Goal: Task Accomplishment & Management: Use online tool/utility

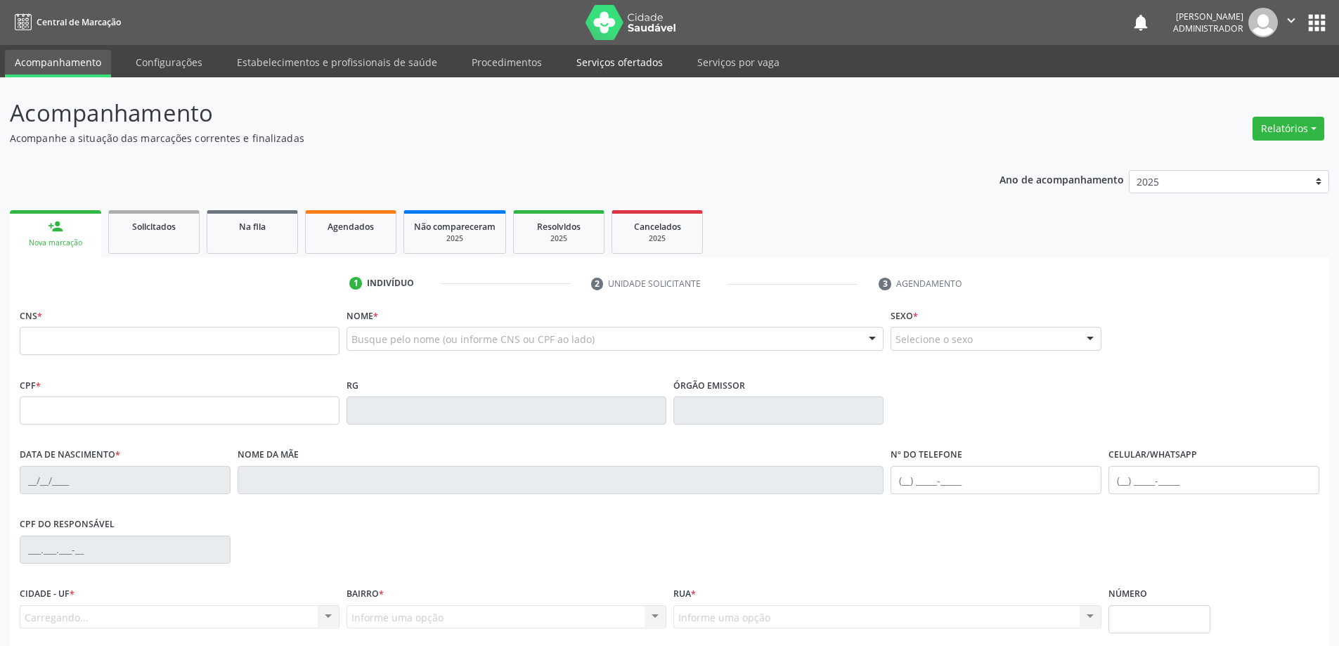
click at [625, 69] on link "Serviços ofertados" at bounding box center [619, 62] width 106 height 25
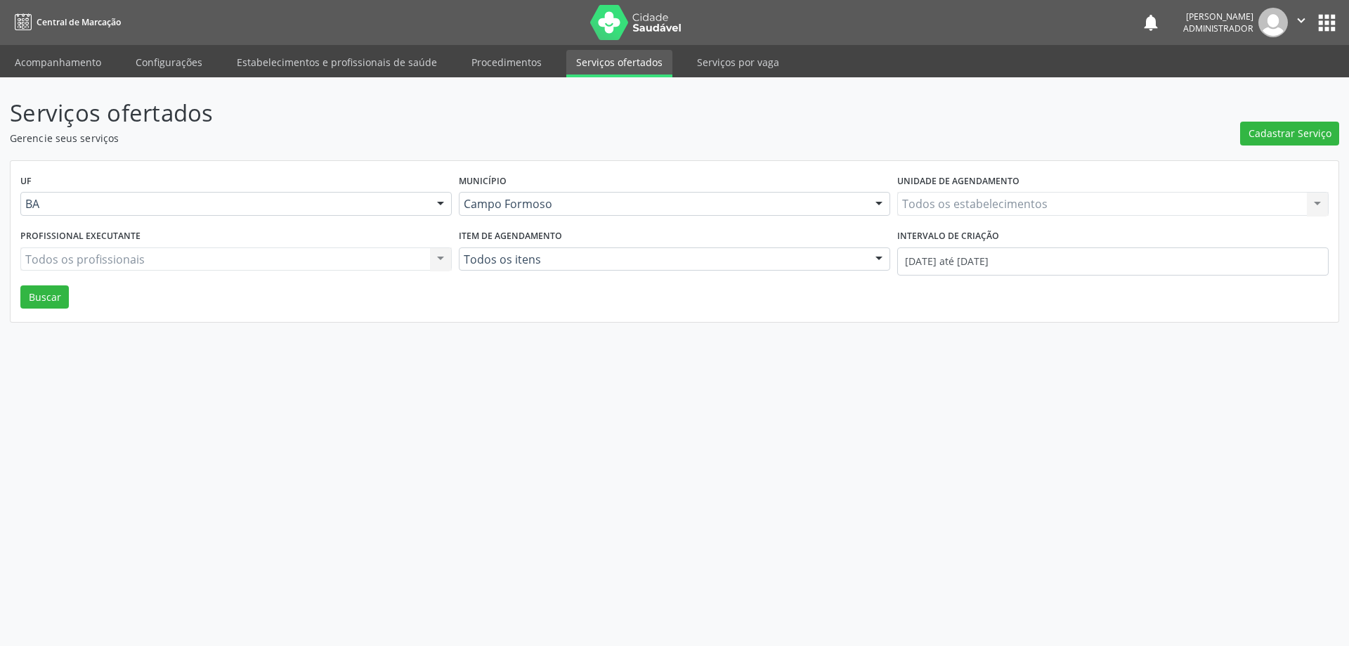
click at [957, 198] on div "Todos os estabelecimentos Todos os estabelecimentos Nenhum resultado encontrado…" at bounding box center [1112, 204] width 431 height 24
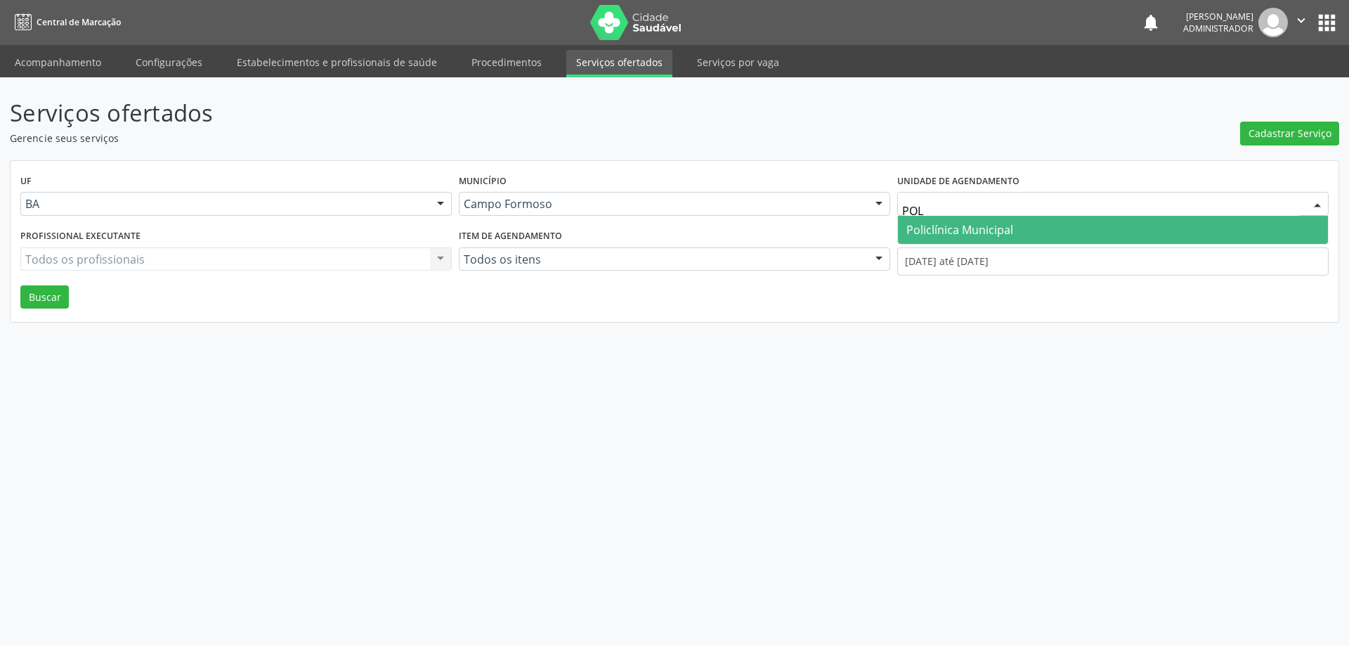
type input "POLI"
click at [965, 228] on span "Policlínica Municipal" at bounding box center [959, 229] width 107 height 15
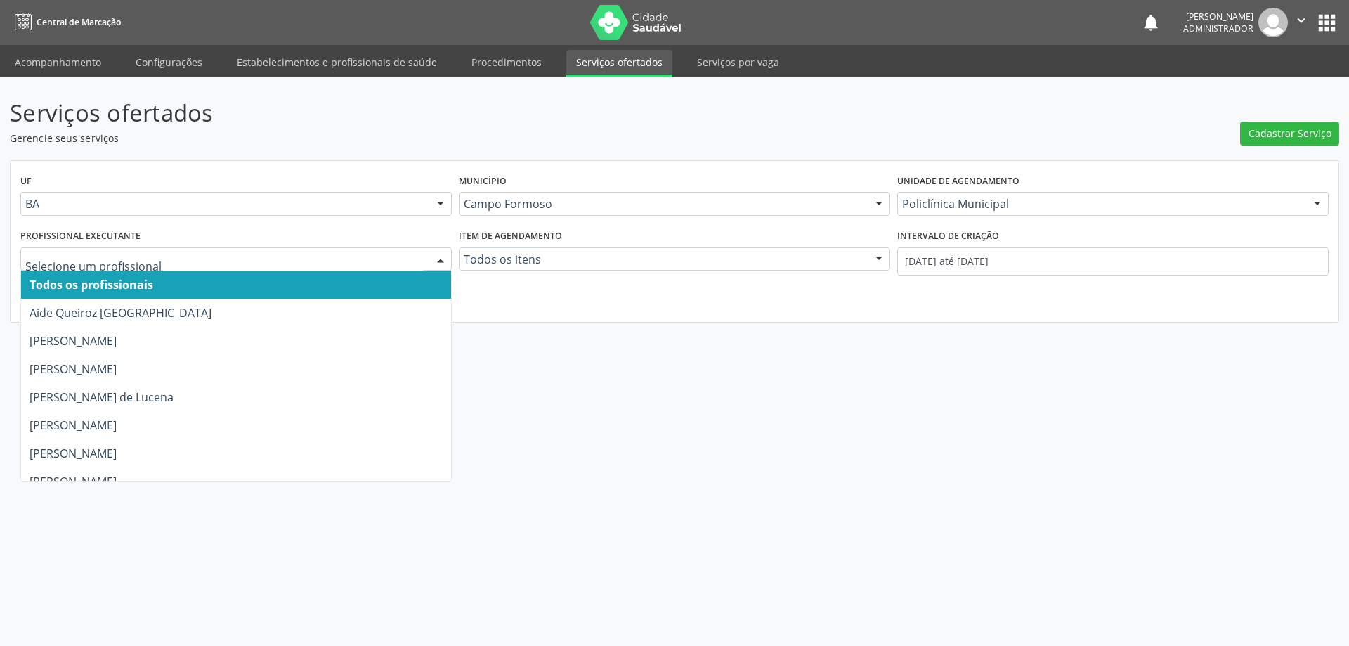
click at [436, 259] on div at bounding box center [440, 260] width 21 height 24
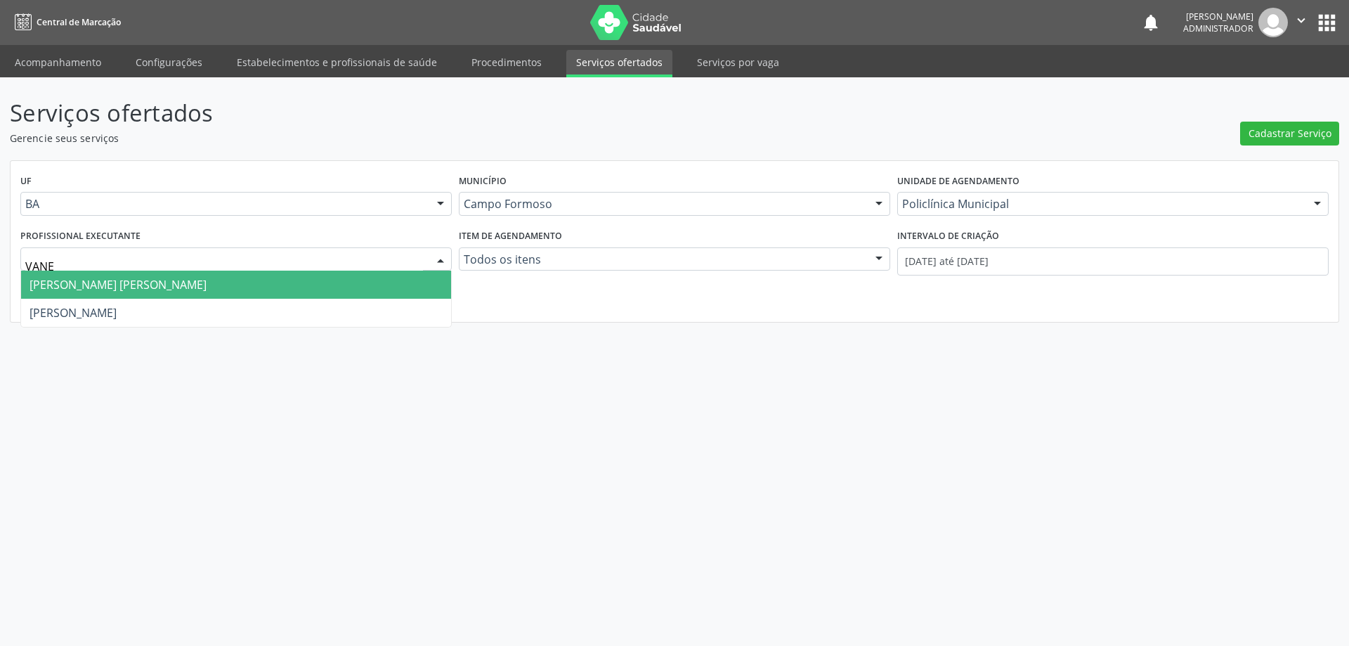
type input "VANES"
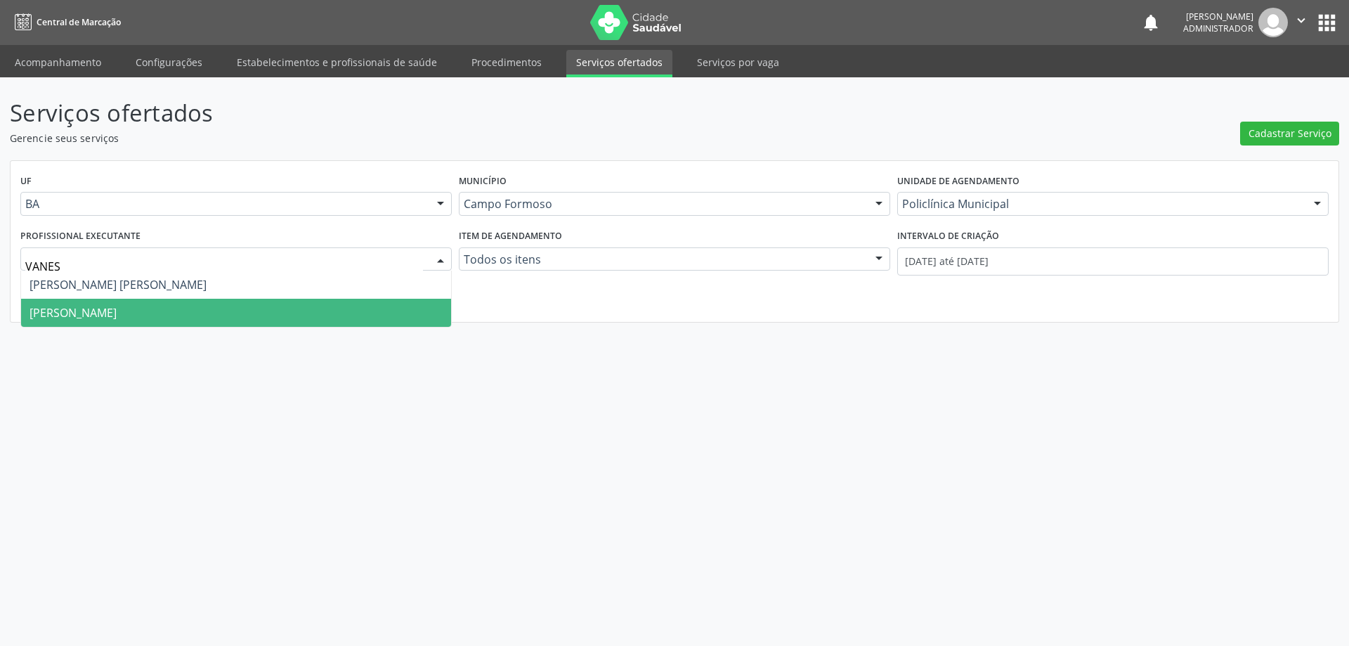
click at [117, 313] on span "[PERSON_NAME]" at bounding box center [73, 312] width 87 height 15
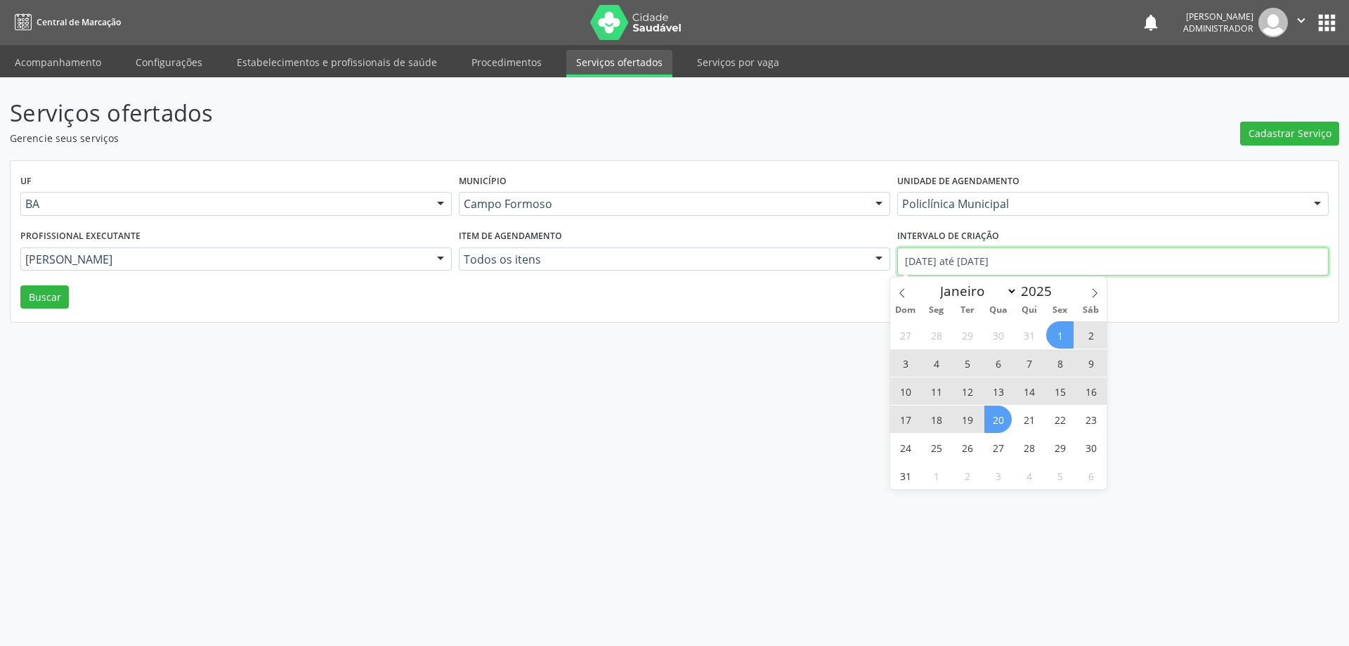
click at [994, 260] on input "[DATE] até [DATE]" at bounding box center [1112, 261] width 431 height 28
click at [899, 289] on icon at bounding box center [902, 293] width 10 height 10
select select "6"
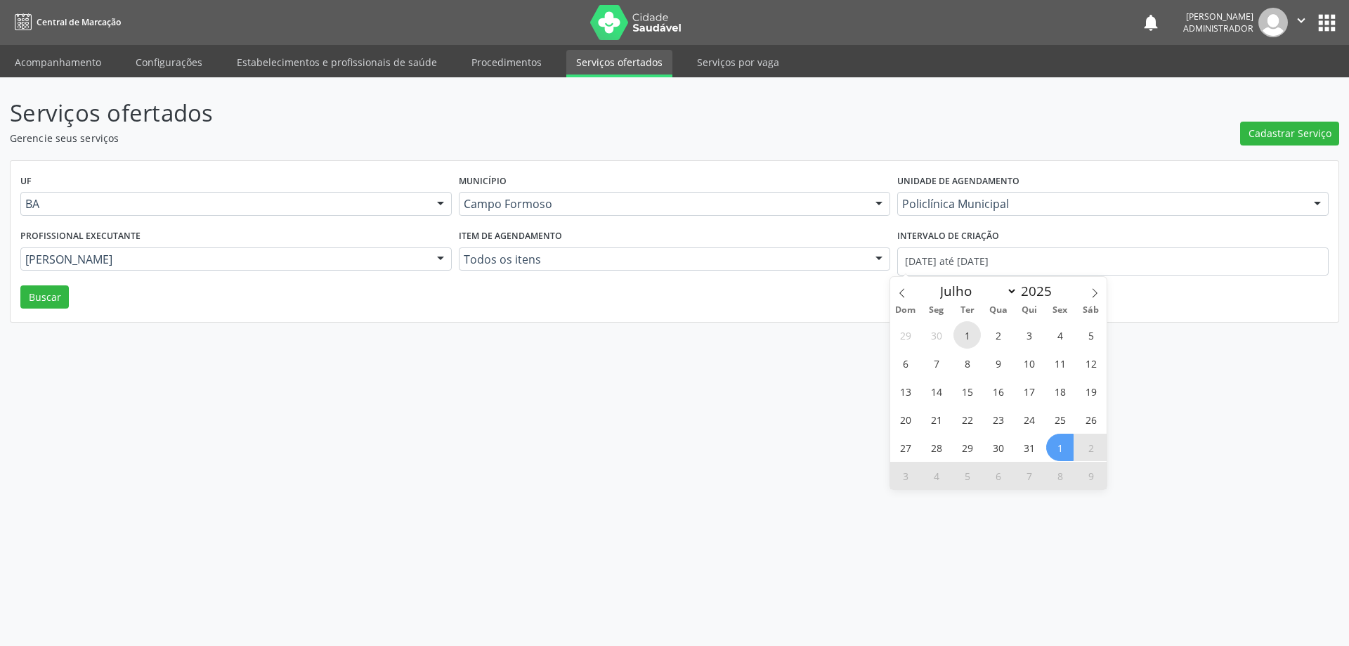
click at [970, 332] on span "1" at bounding box center [966, 334] width 27 height 27
type input "[DATE]"
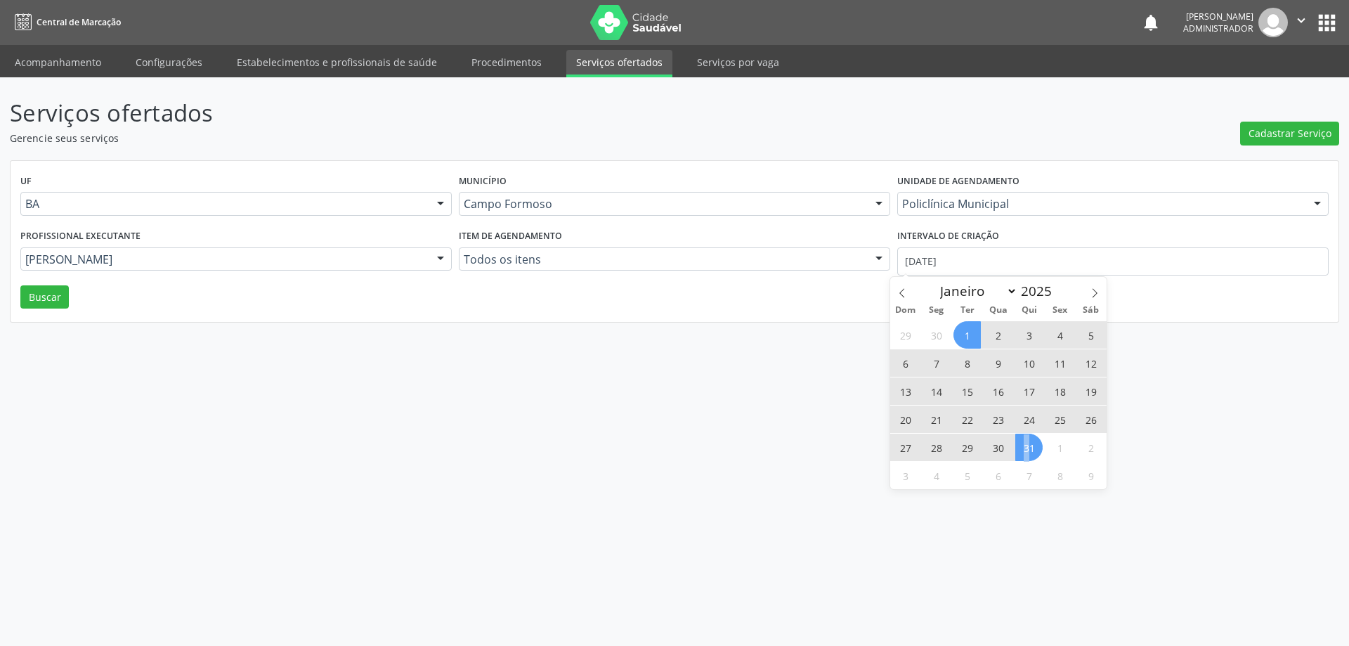
click at [1027, 453] on span "31" at bounding box center [1028, 447] width 27 height 27
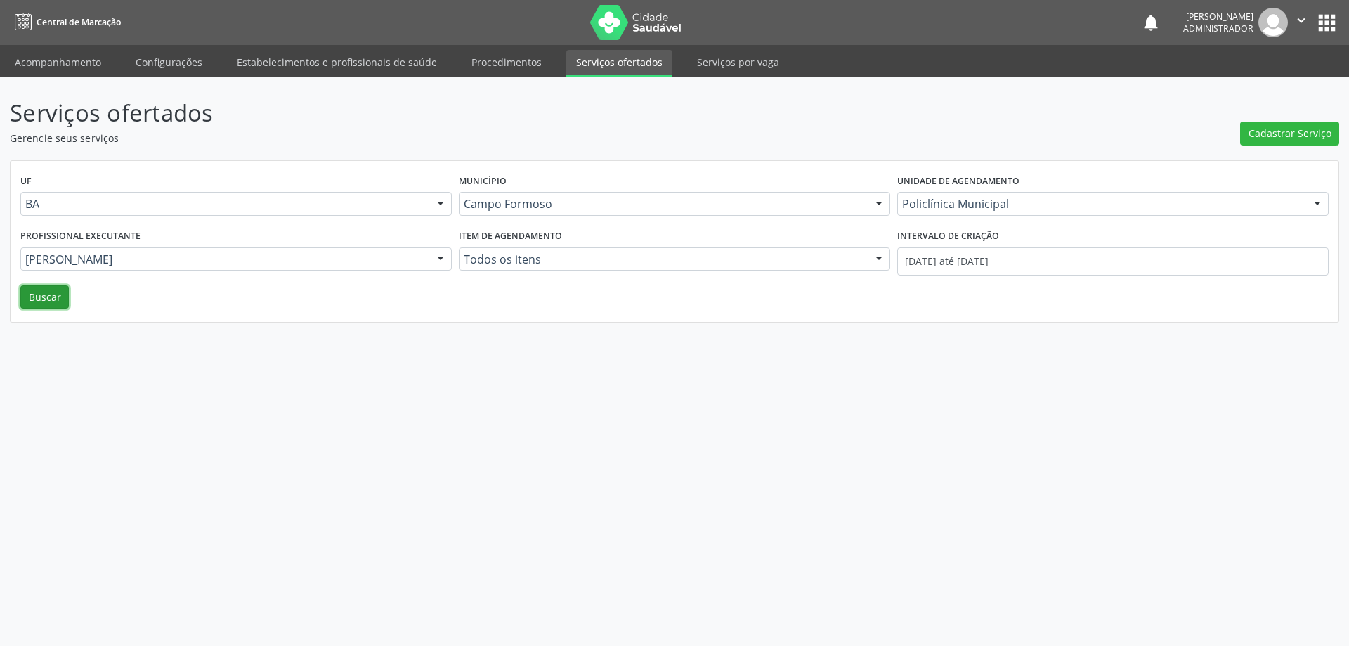
click at [38, 307] on button "Buscar" at bounding box center [44, 297] width 48 height 24
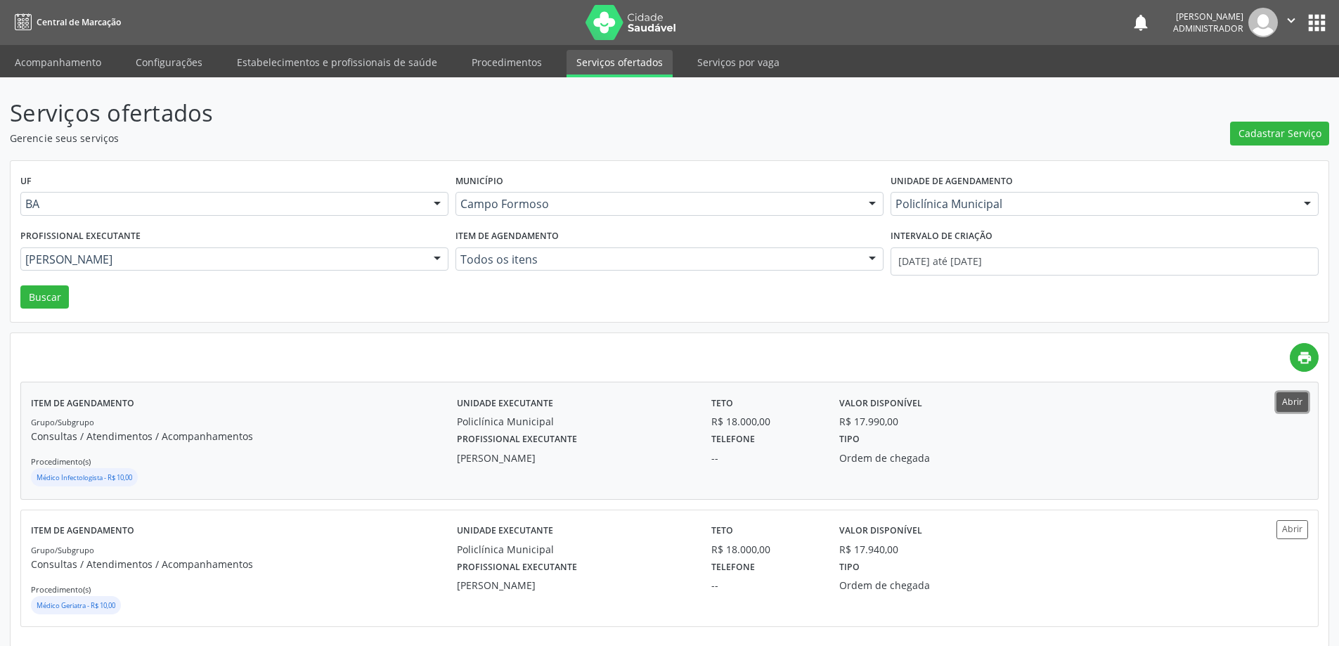
click at [1290, 401] on button "Abrir" at bounding box center [1292, 401] width 32 height 19
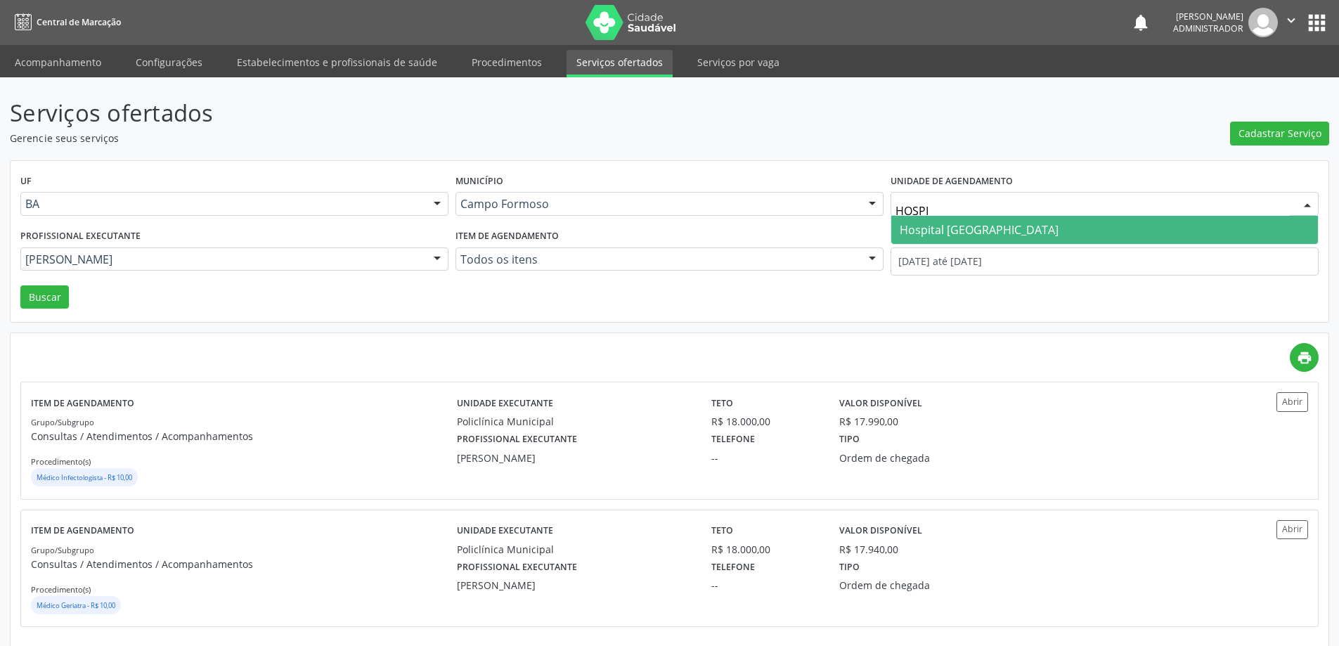
type input "HOSPIT"
click at [920, 224] on span "Hospital [GEOGRAPHIC_DATA]" at bounding box center [978, 229] width 159 height 15
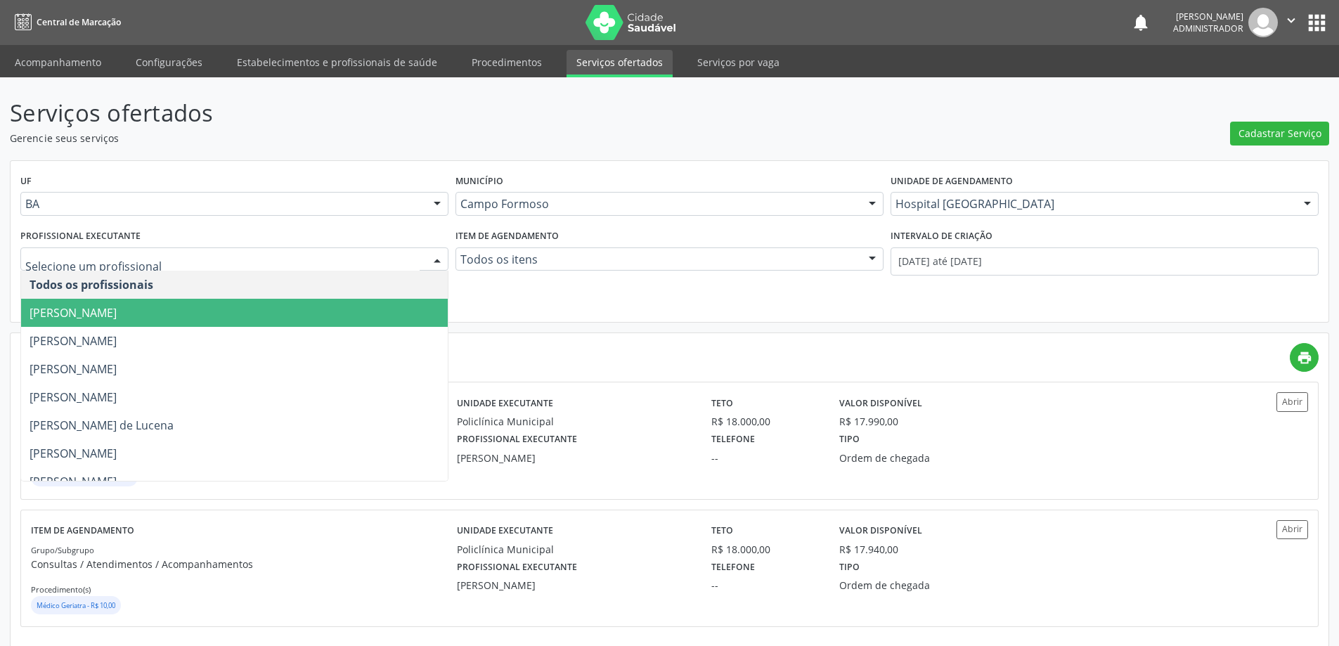
click at [436, 254] on div at bounding box center [437, 260] width 21 height 24
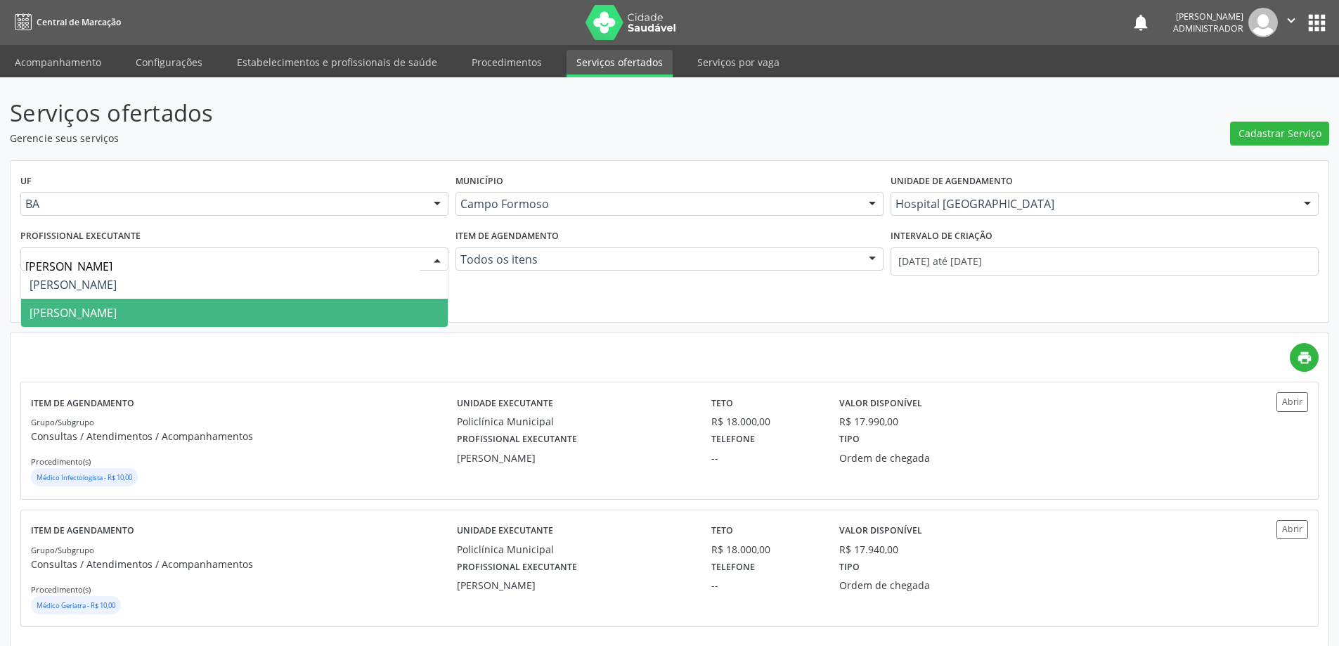
type input "[PERSON_NAME]"
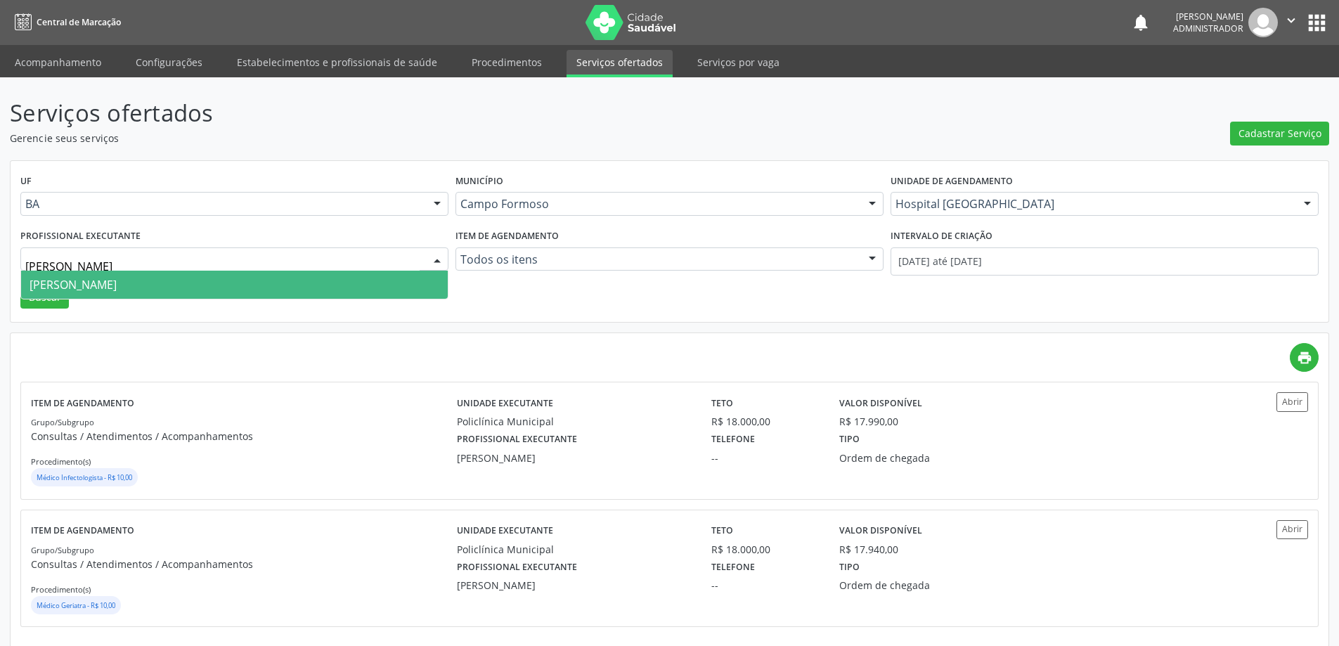
click at [249, 280] on span "[PERSON_NAME]" at bounding box center [234, 285] width 427 height 28
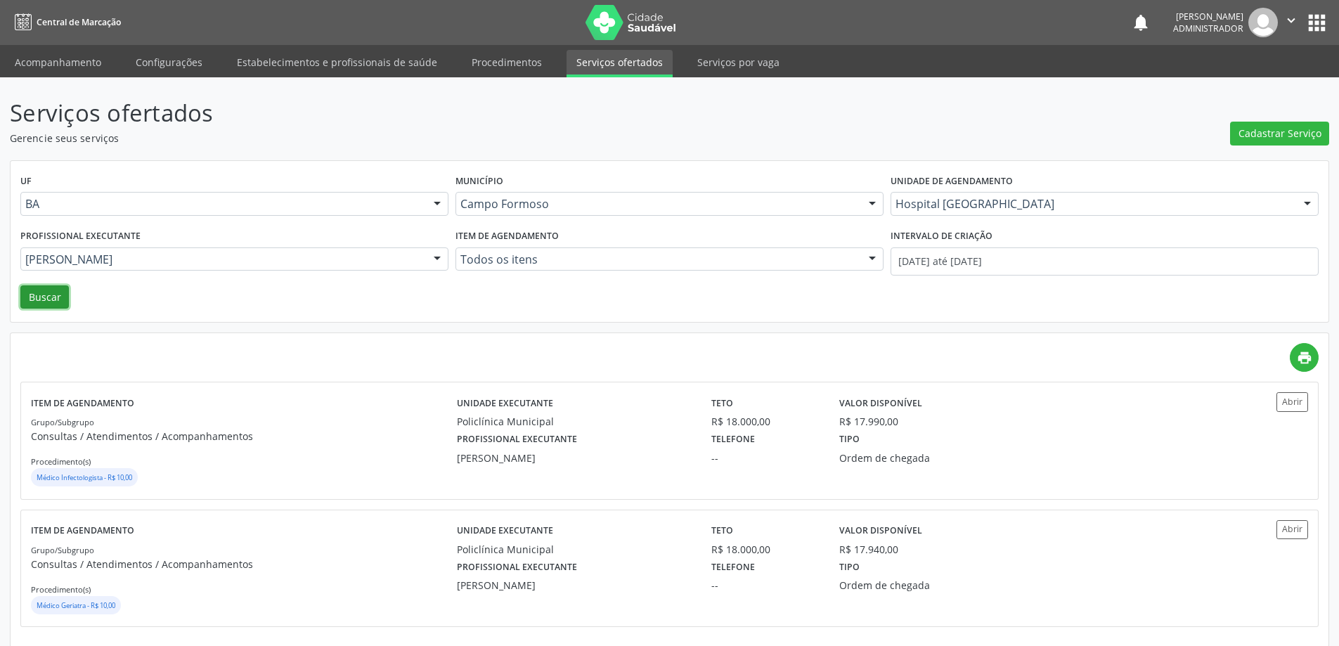
click at [51, 294] on button "Buscar" at bounding box center [44, 297] width 48 height 24
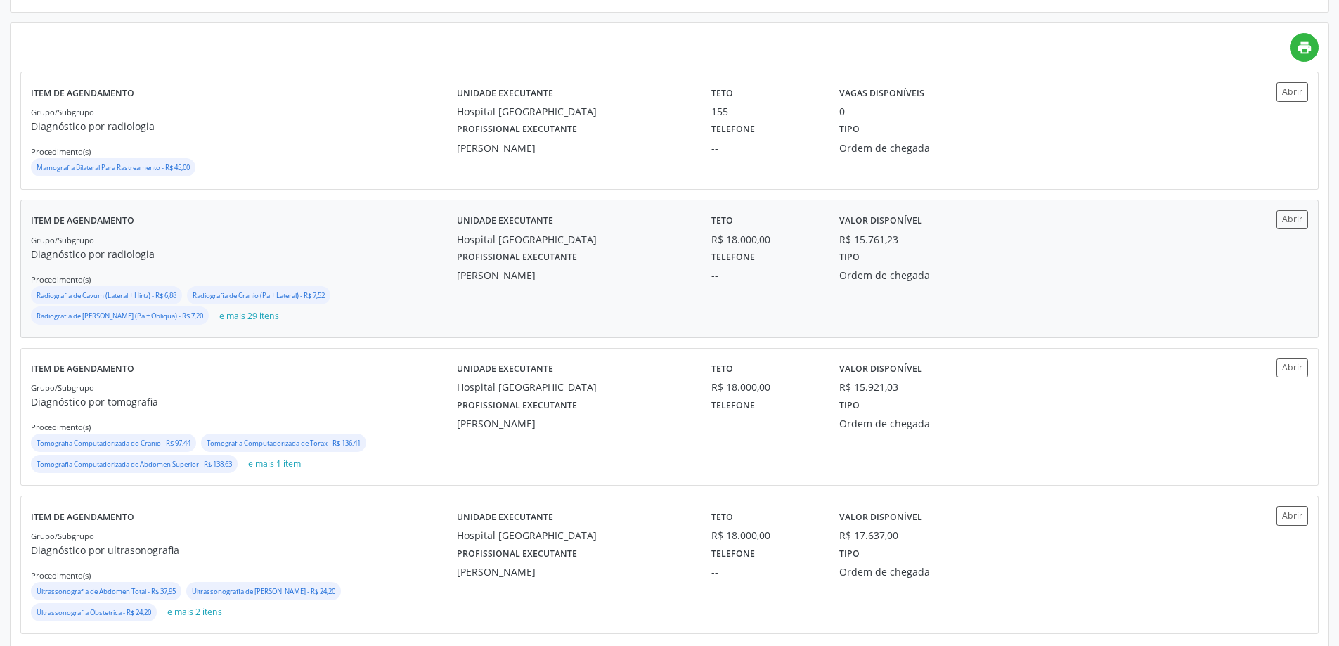
scroll to position [328, 0]
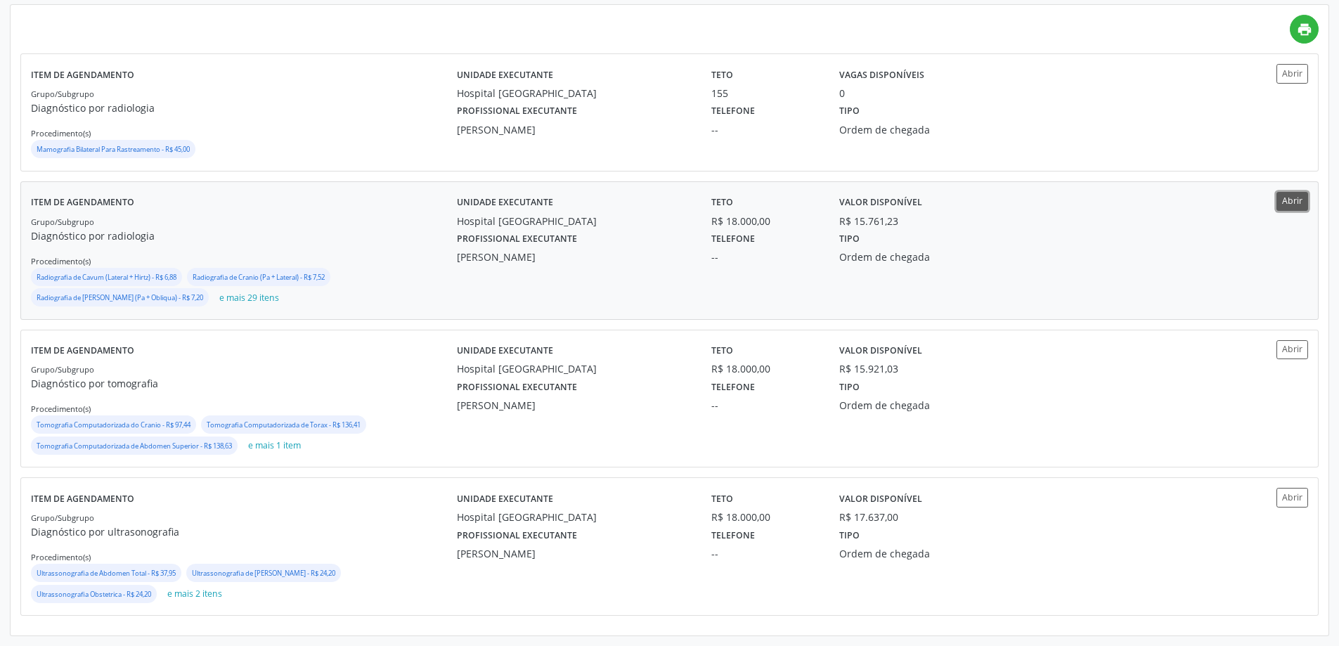
click at [1282, 197] on button "Abrir" at bounding box center [1292, 201] width 32 height 19
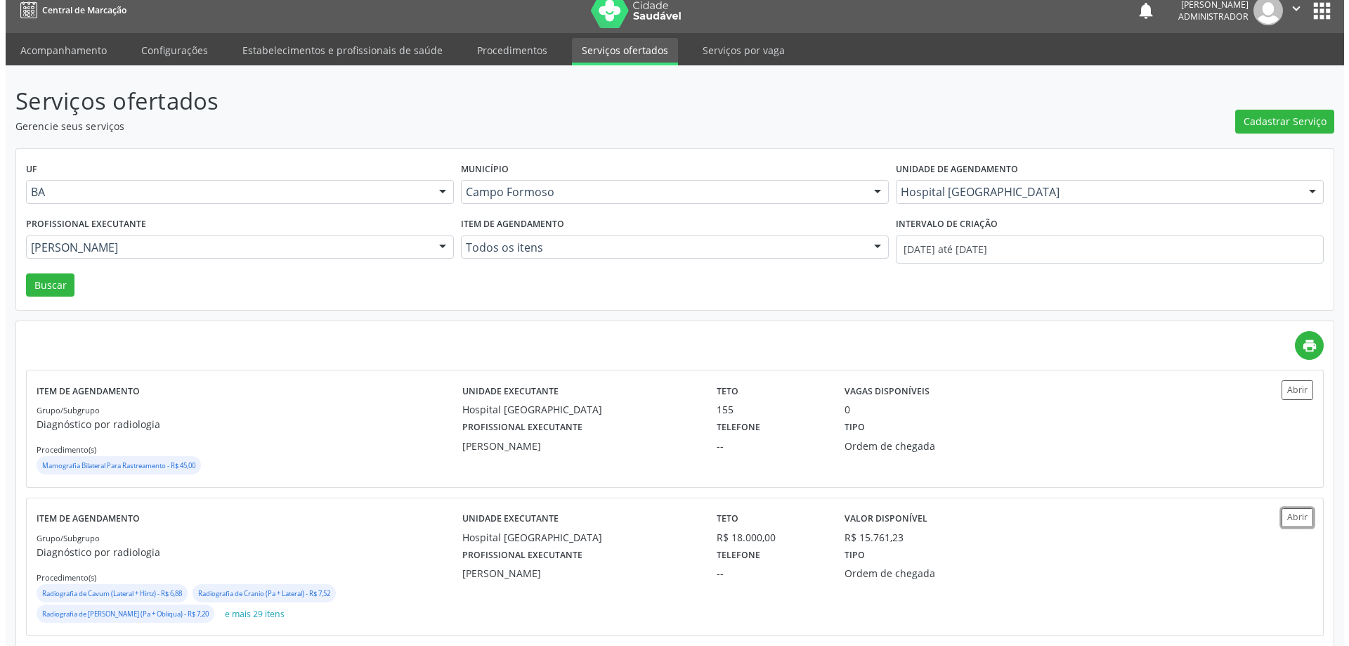
scroll to position [0, 0]
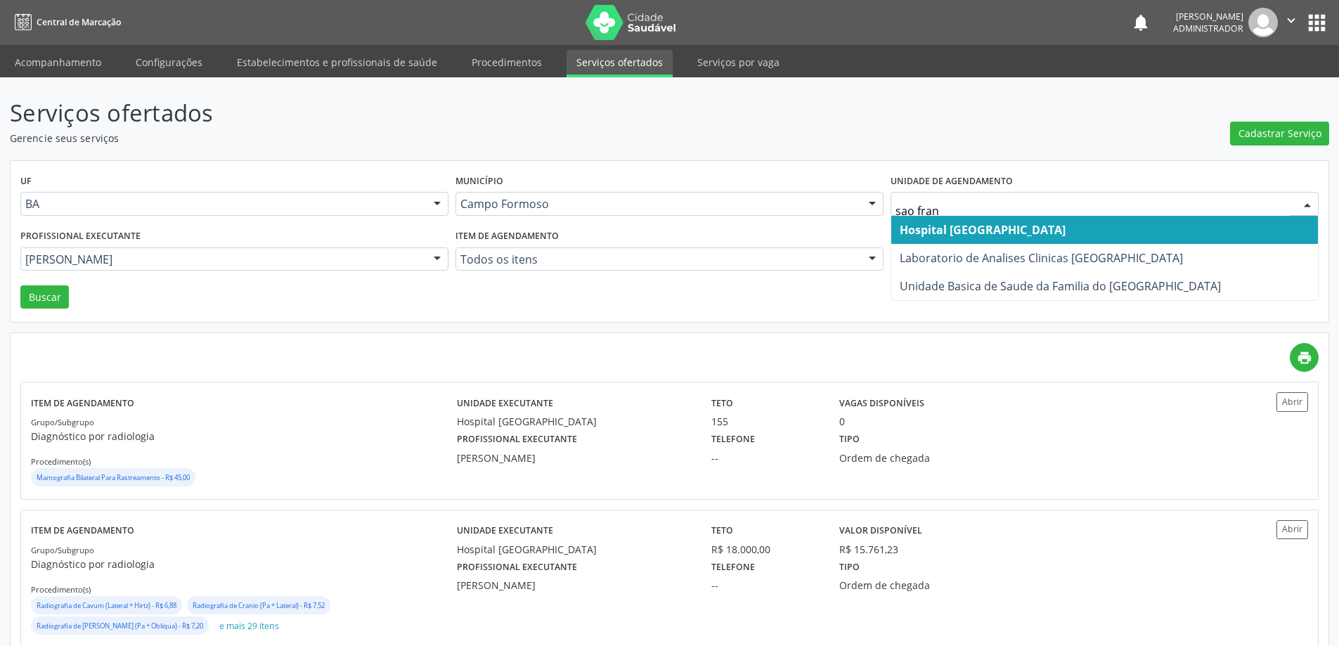
type input "sao franc"
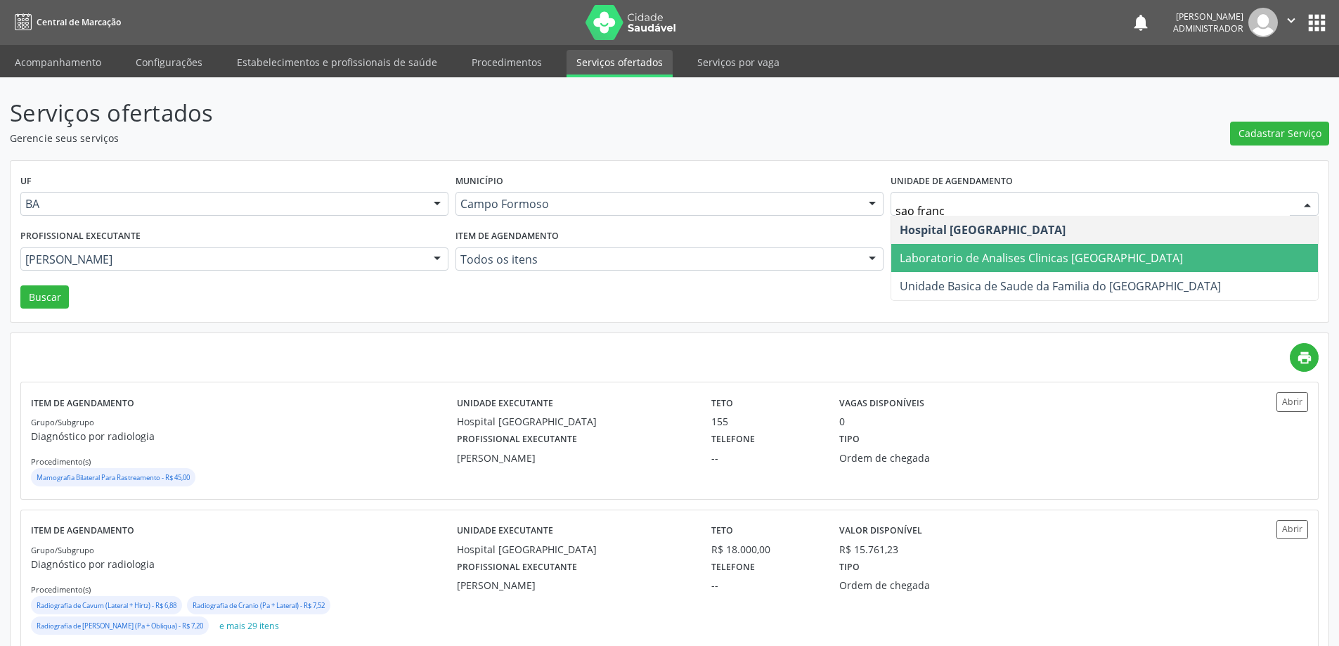
click at [929, 261] on span "Laboratorio de Analises Clinicas [GEOGRAPHIC_DATA]" at bounding box center [1040, 257] width 283 height 15
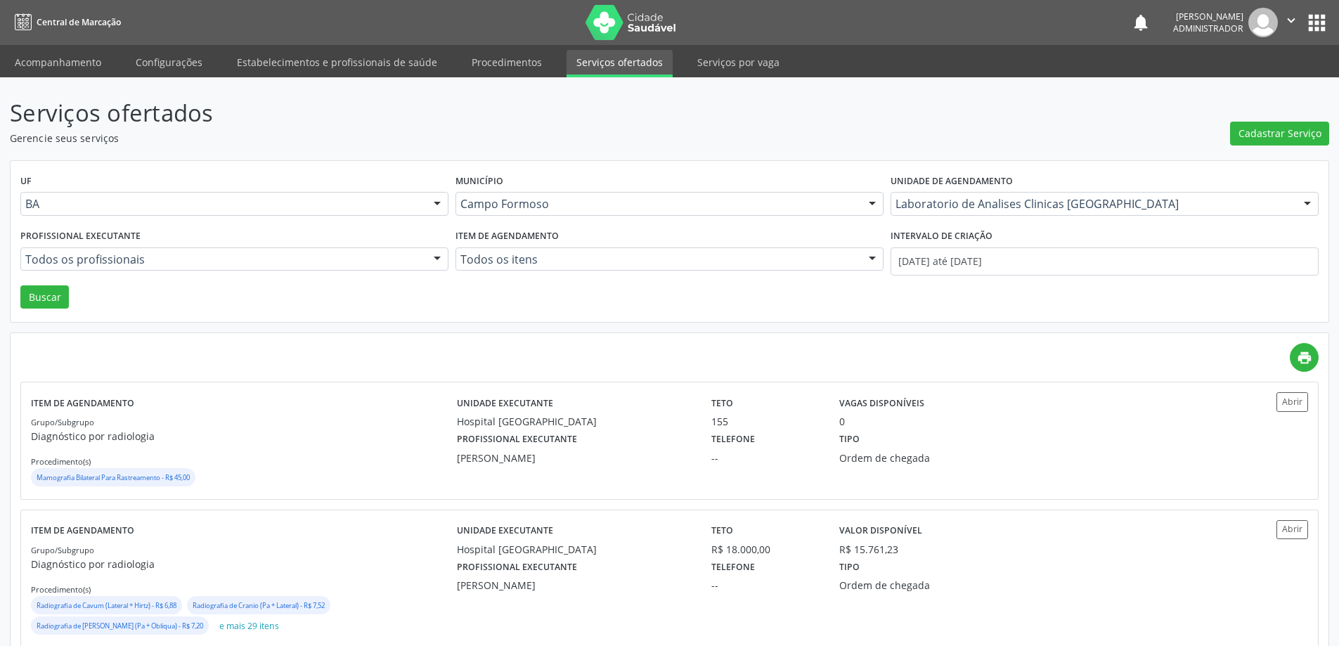
click at [428, 253] on div at bounding box center [437, 260] width 21 height 24
click at [40, 301] on button "Buscar" at bounding box center [44, 297] width 48 height 24
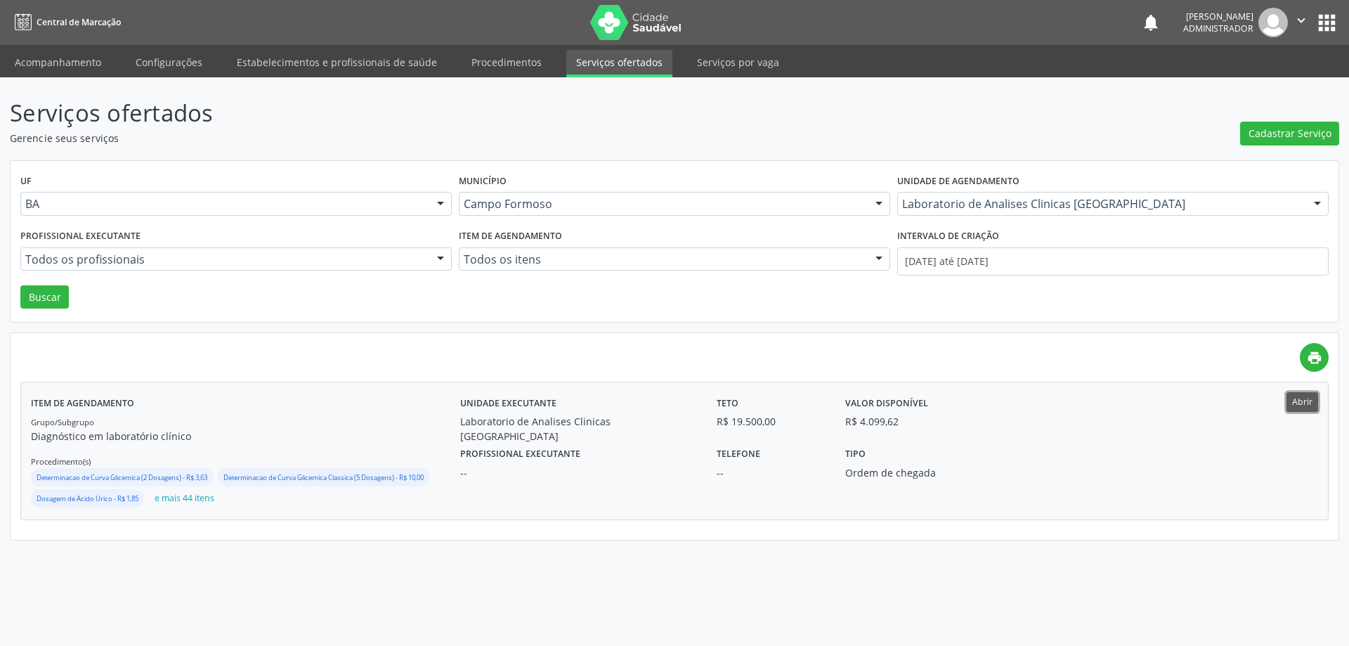
click at [1303, 403] on button "Abrir" at bounding box center [1303, 401] width 32 height 19
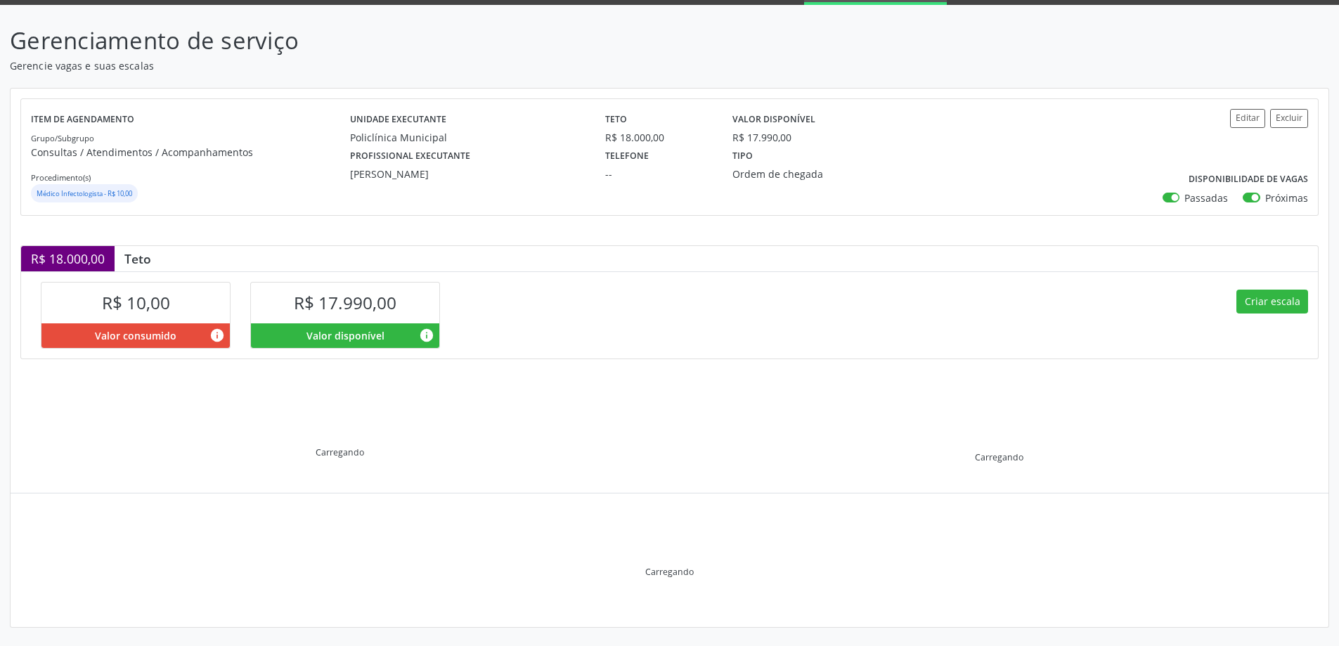
scroll to position [74, 0]
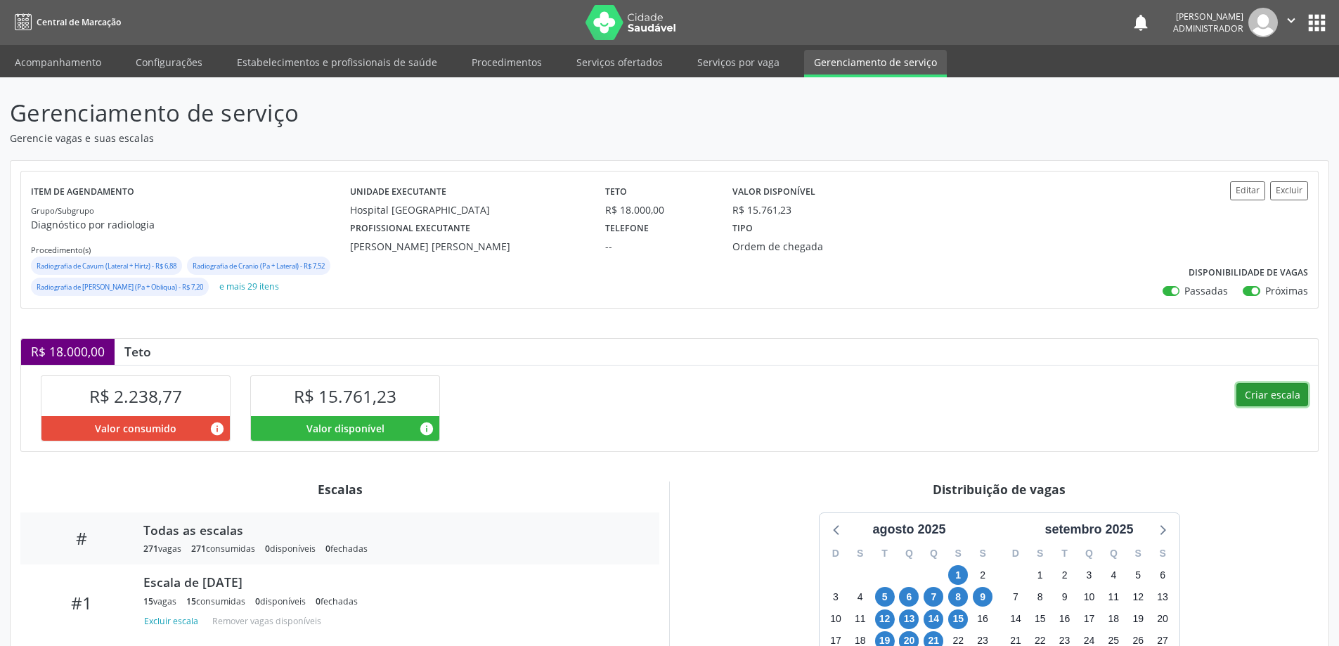
click at [1268, 391] on button "Criar escala" at bounding box center [1272, 395] width 72 height 24
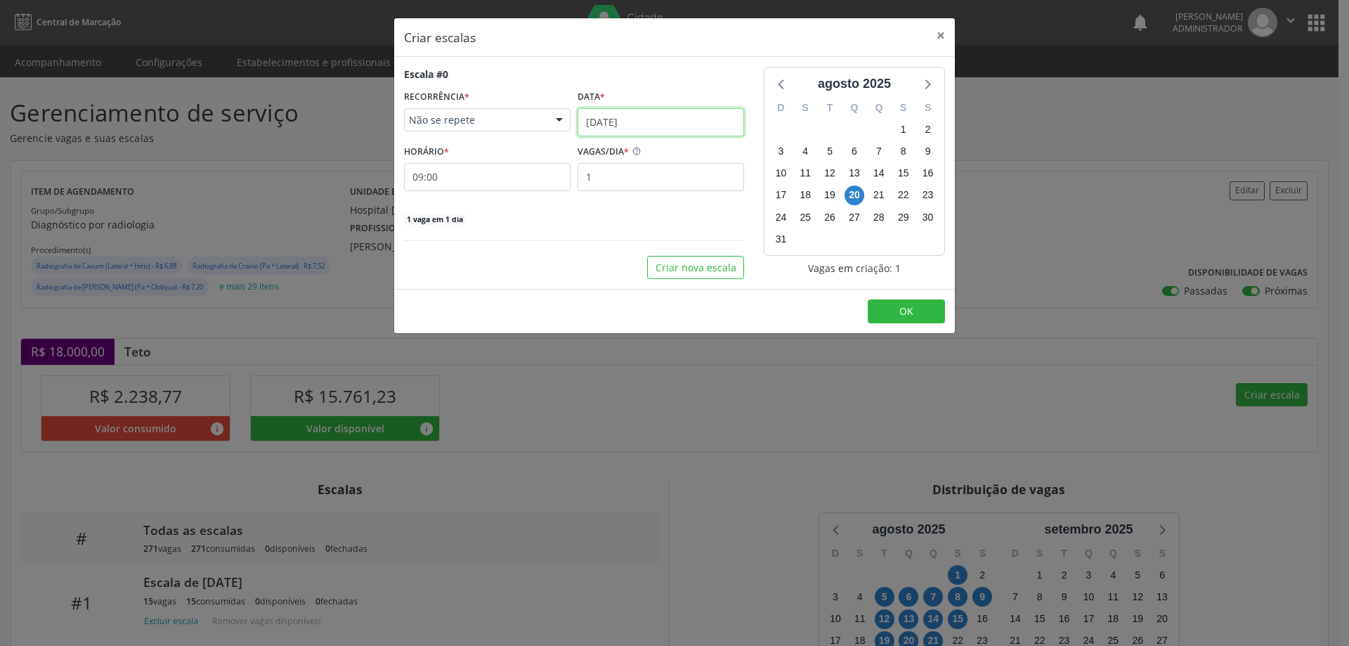
click at [603, 114] on input "[DATE]" at bounding box center [661, 122] width 167 height 28
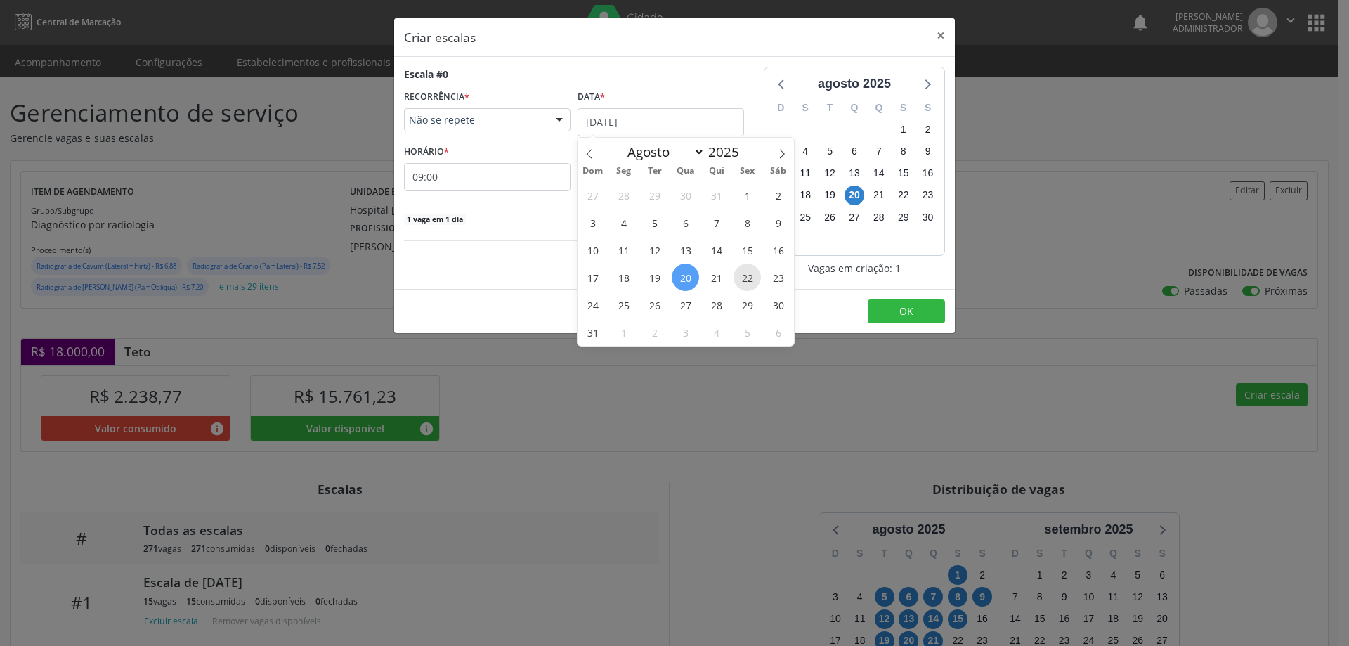
click at [741, 284] on span "22" at bounding box center [747, 276] width 27 height 27
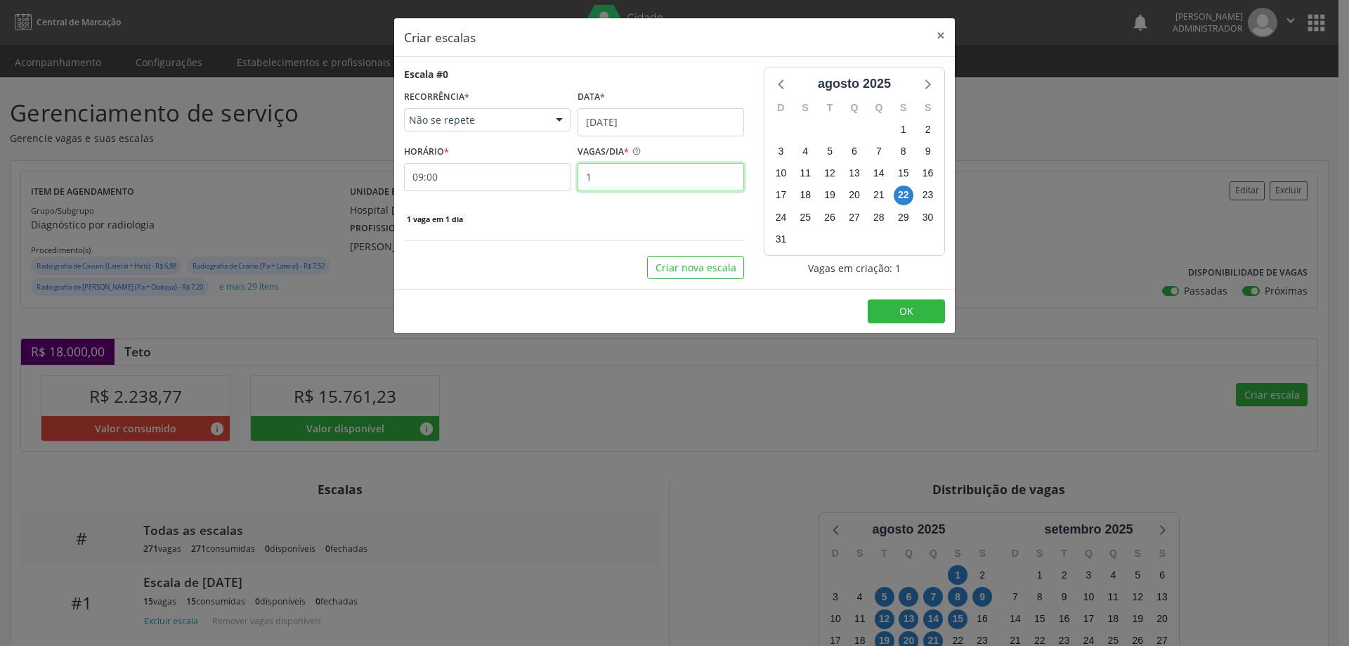
click at [606, 177] on input "1" at bounding box center [661, 177] width 167 height 28
type input "15"
click at [925, 310] on button "OK" at bounding box center [906, 311] width 77 height 24
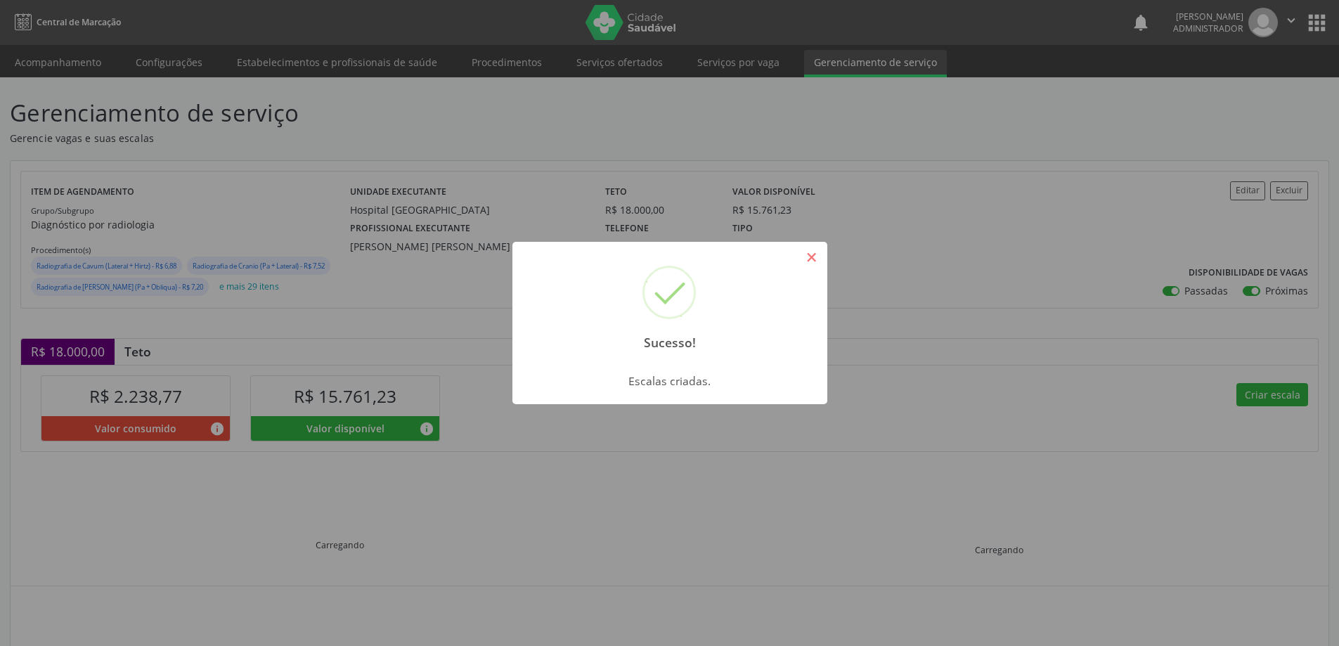
click at [809, 254] on button "×" at bounding box center [812, 257] width 24 height 24
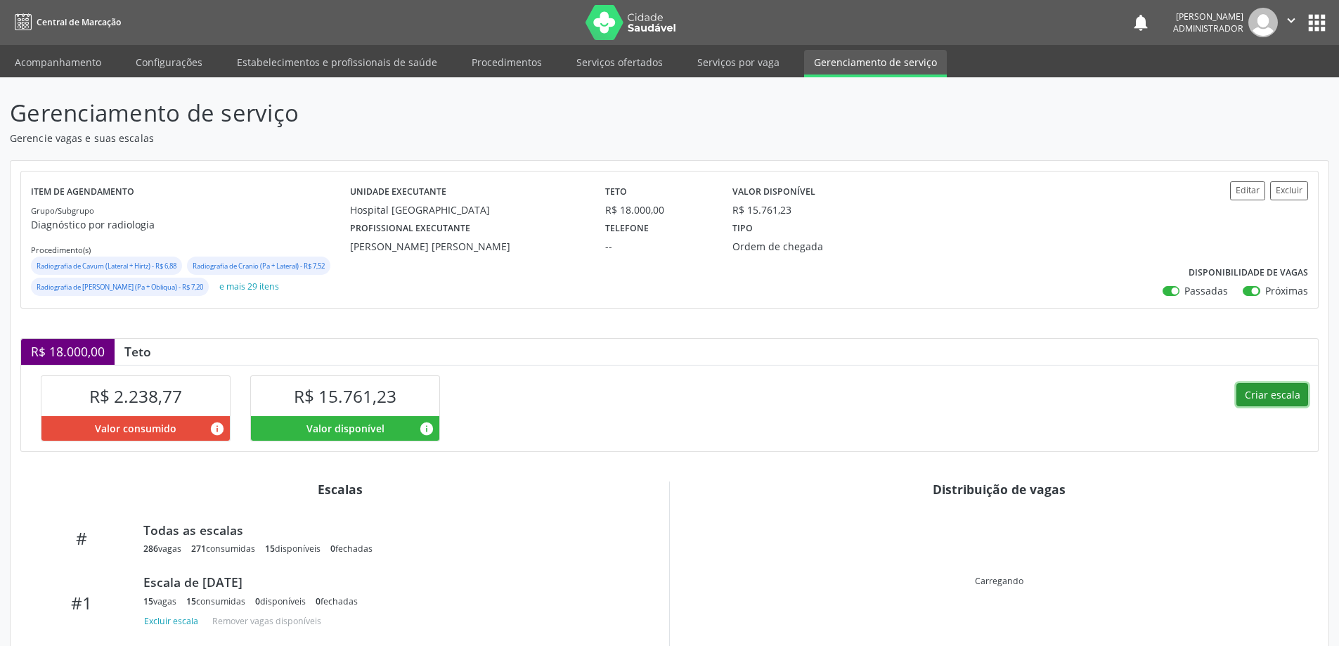
click at [1286, 391] on button "Criar escala" at bounding box center [1272, 395] width 72 height 24
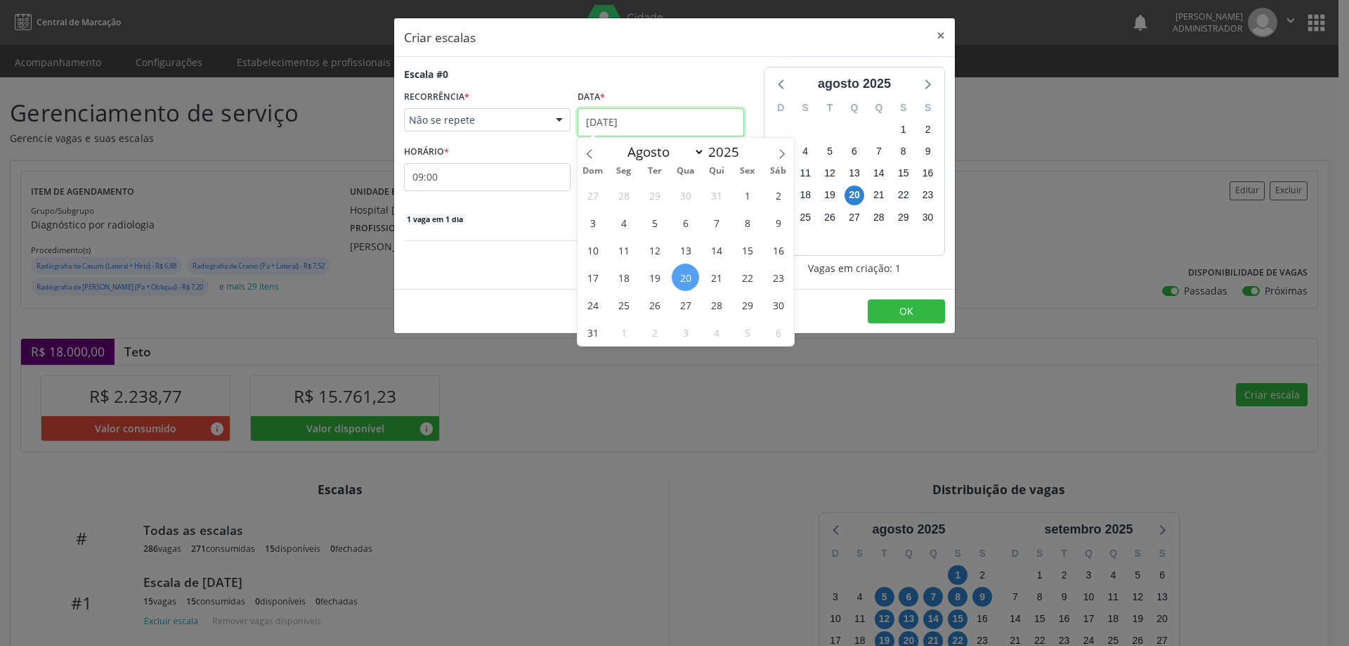
click at [611, 113] on input "20/08/2025" at bounding box center [661, 122] width 167 height 28
drag, startPoint x: 753, startPoint y: 277, endPoint x: 735, endPoint y: 259, distance: 25.3
click at [747, 275] on span "22" at bounding box center [747, 276] width 27 height 27
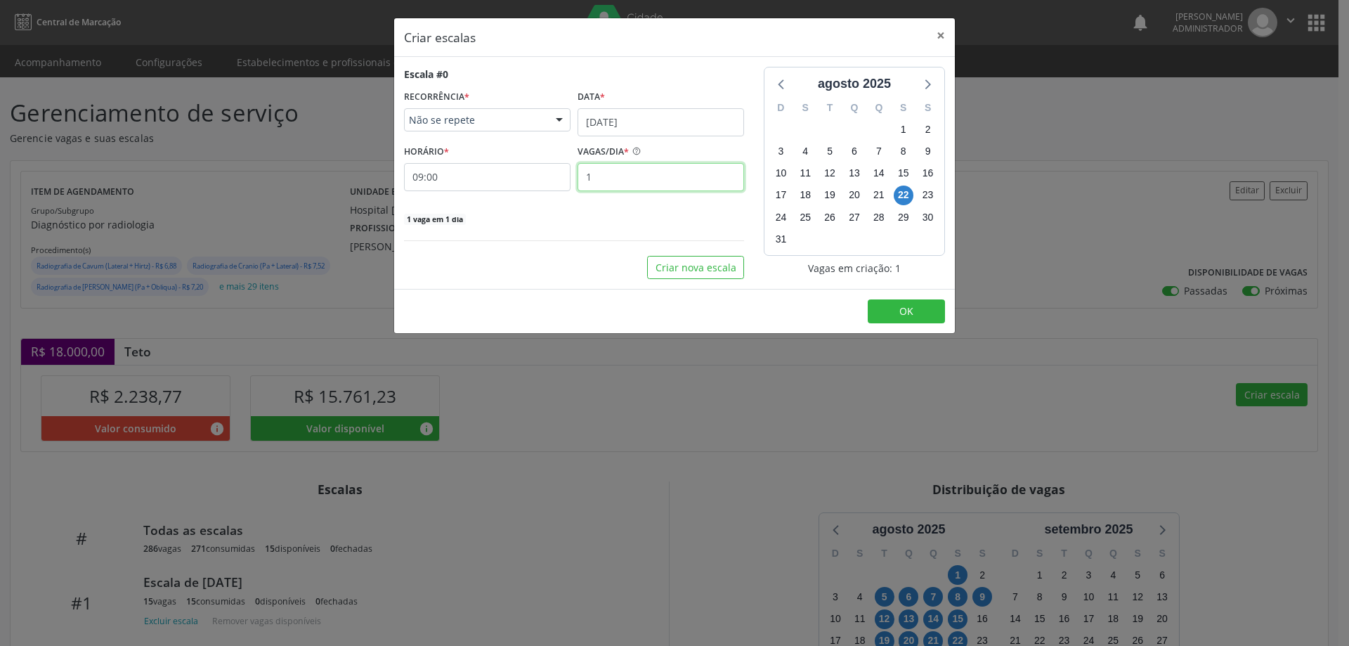
click at [597, 171] on input "1" at bounding box center [661, 177] width 167 height 28
type input "11"
click at [528, 178] on input "09:00" at bounding box center [487, 177] width 167 height 28
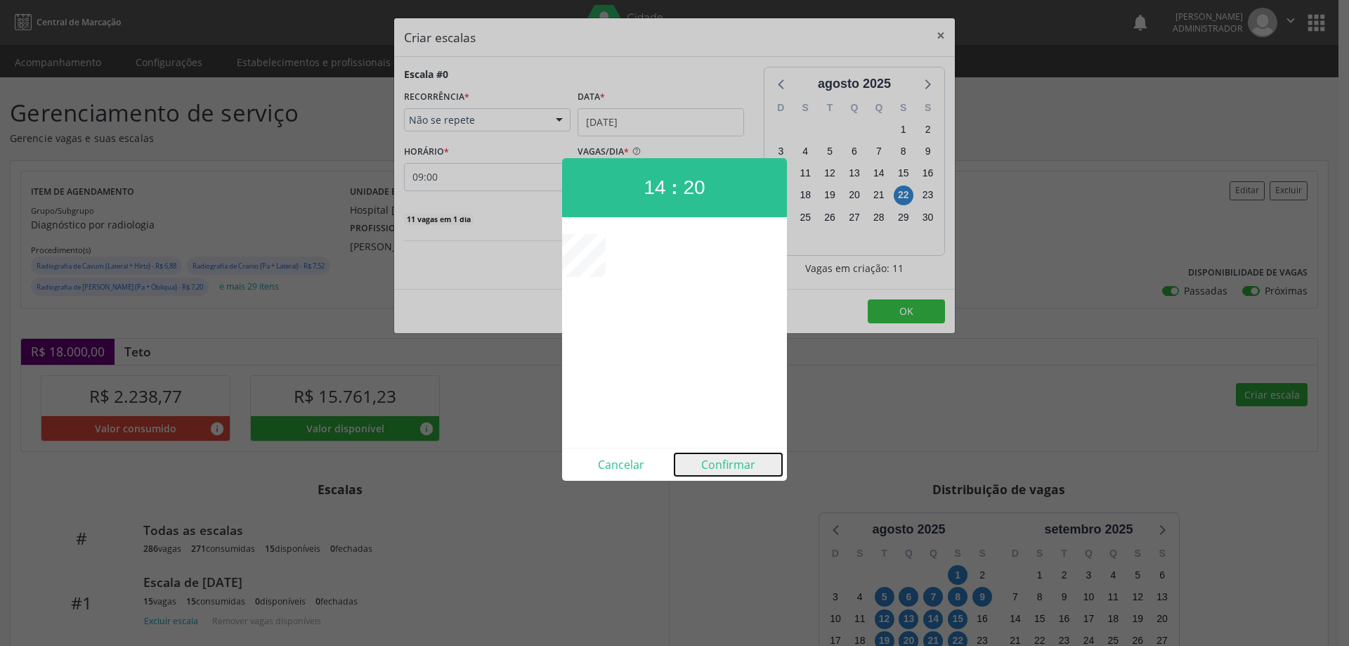
click at [736, 461] on button "Confirmar" at bounding box center [729, 464] width 108 height 22
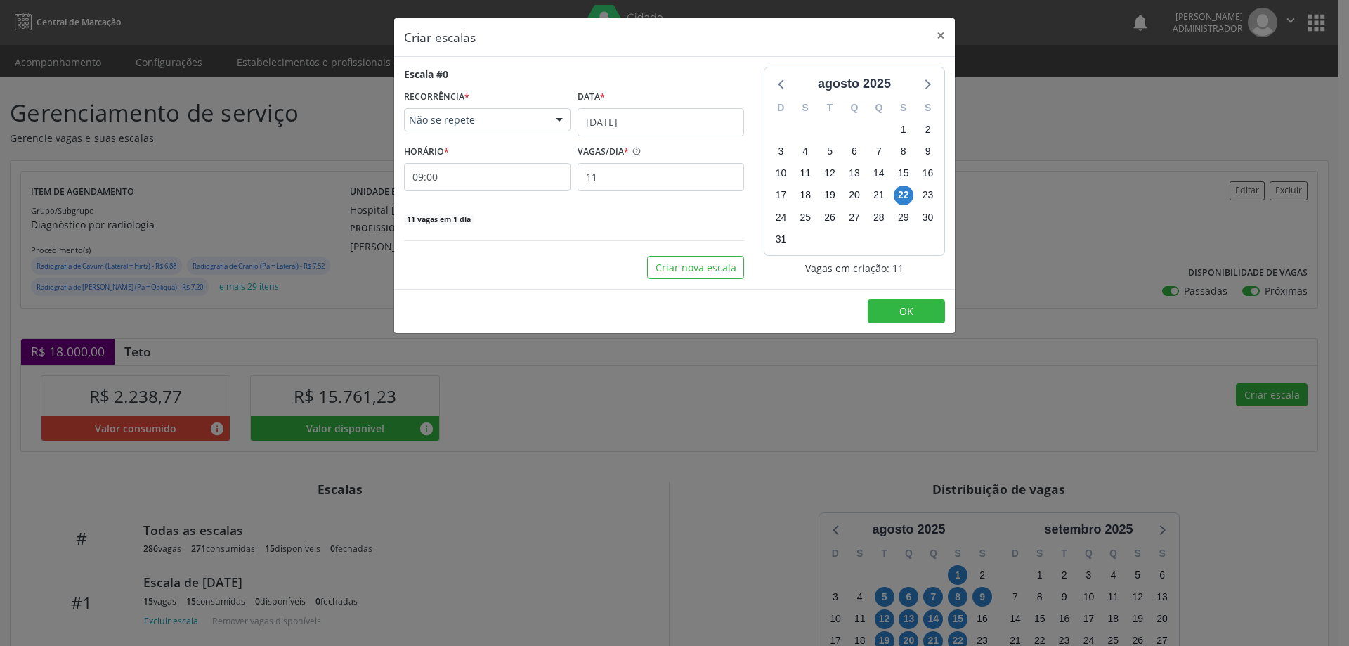
type input "14:20"
click at [893, 318] on button "OK" at bounding box center [906, 311] width 77 height 24
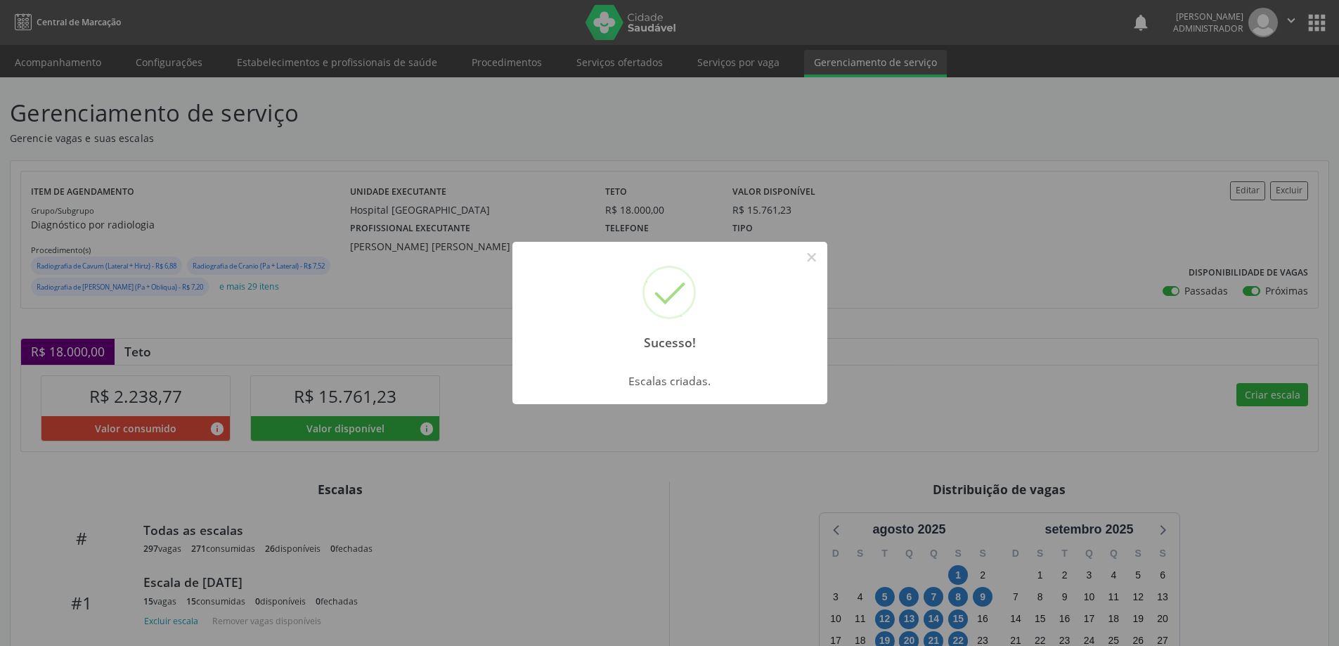
drag, startPoint x: 812, startPoint y: 256, endPoint x: 781, endPoint y: 226, distance: 42.7
click at [811, 254] on button "×" at bounding box center [812, 257] width 24 height 24
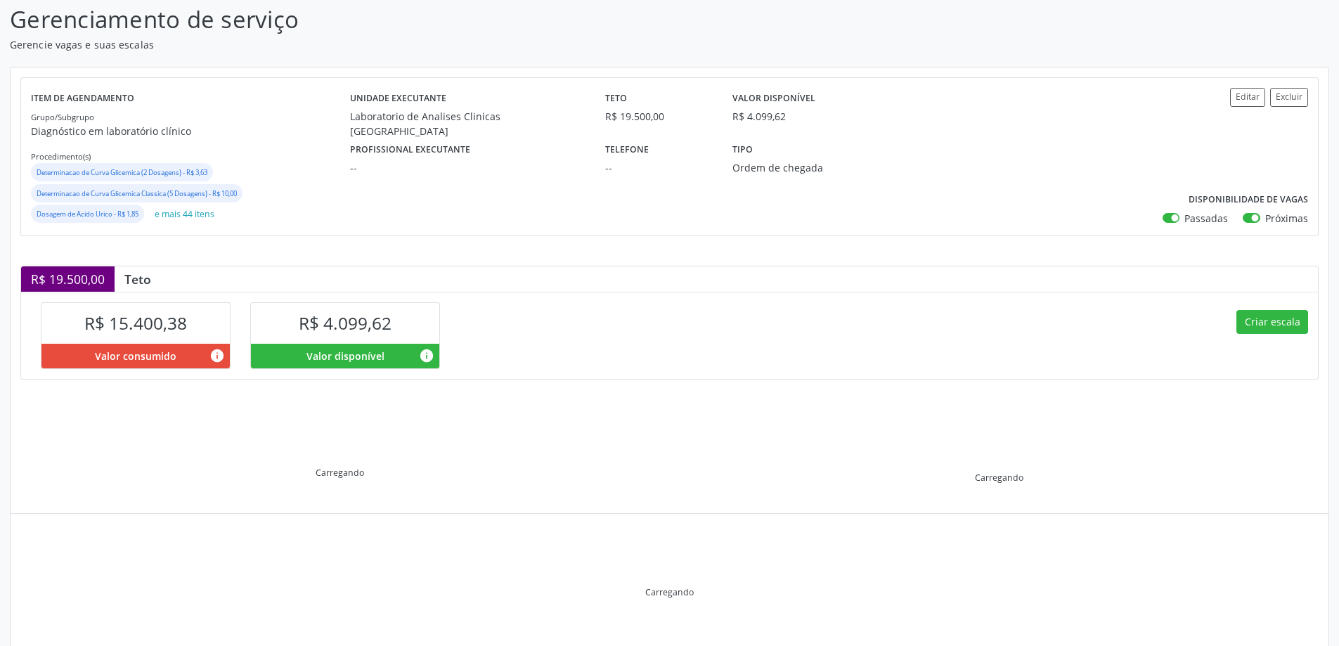
scroll to position [115, 0]
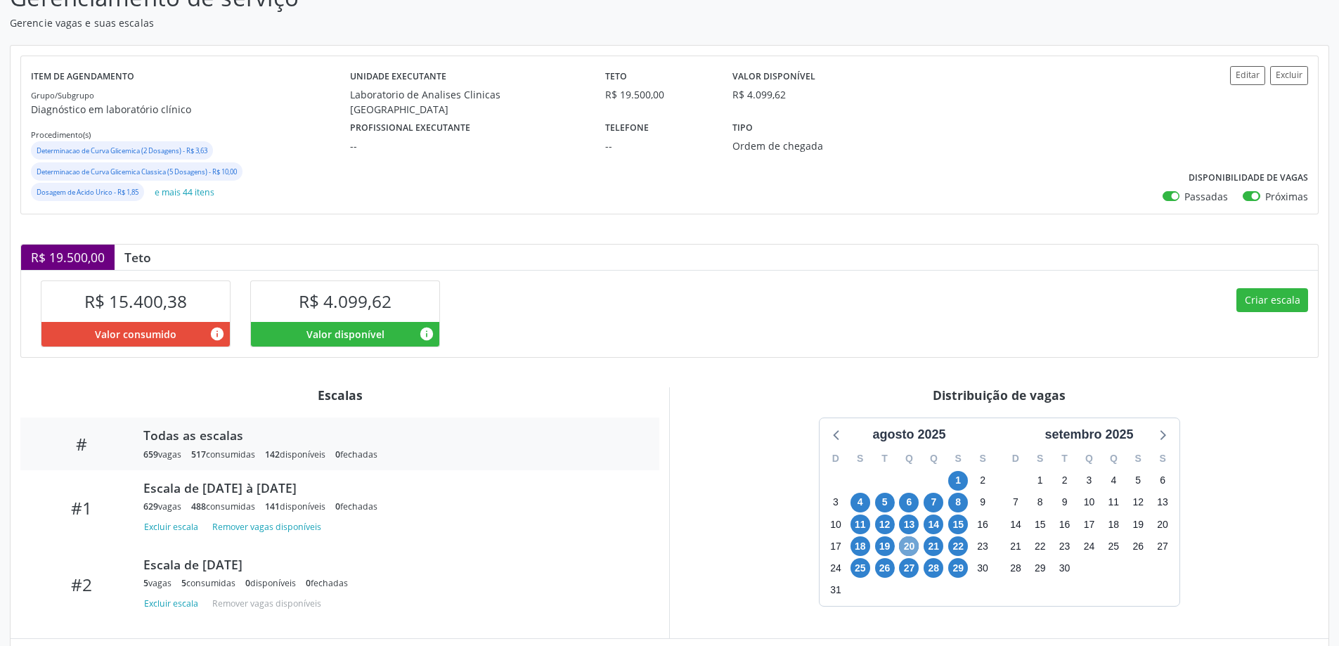
click at [910, 545] on span "20" at bounding box center [909, 546] width 20 height 20
click at [937, 550] on span "21" at bounding box center [933, 546] width 20 height 20
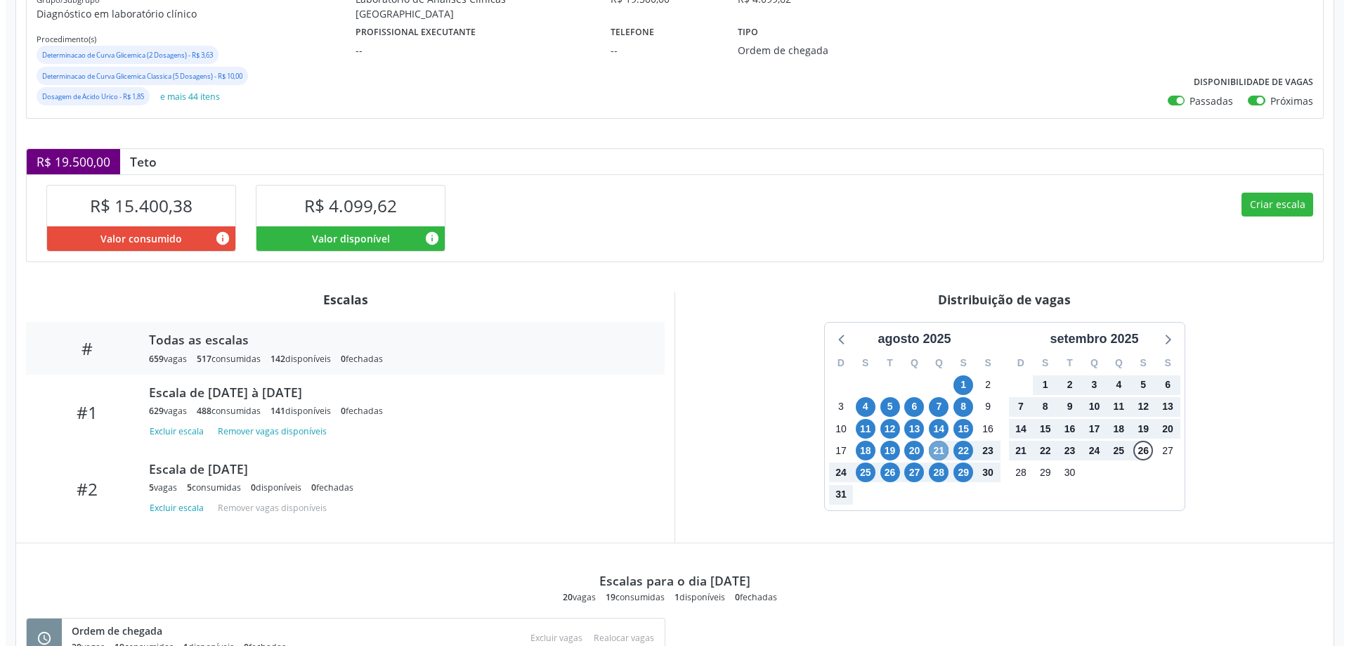
scroll to position [141, 0]
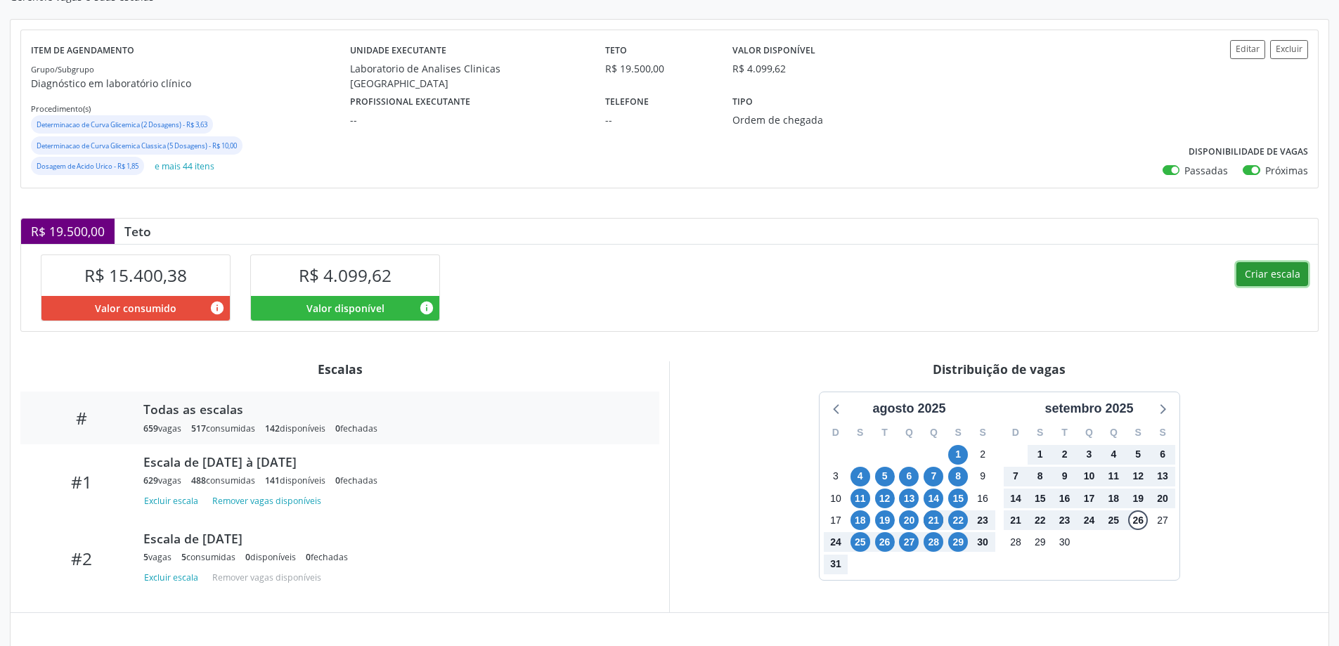
click at [1249, 270] on button "Criar escala" at bounding box center [1272, 274] width 72 height 24
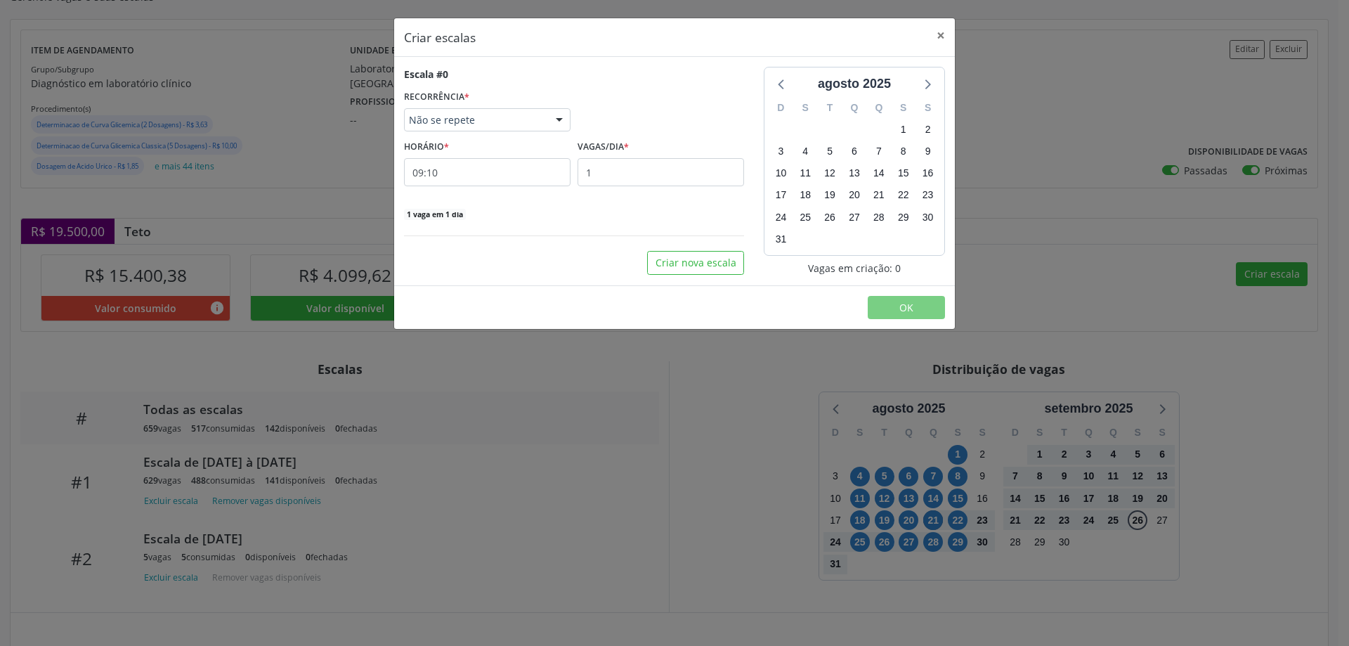
select select "7"
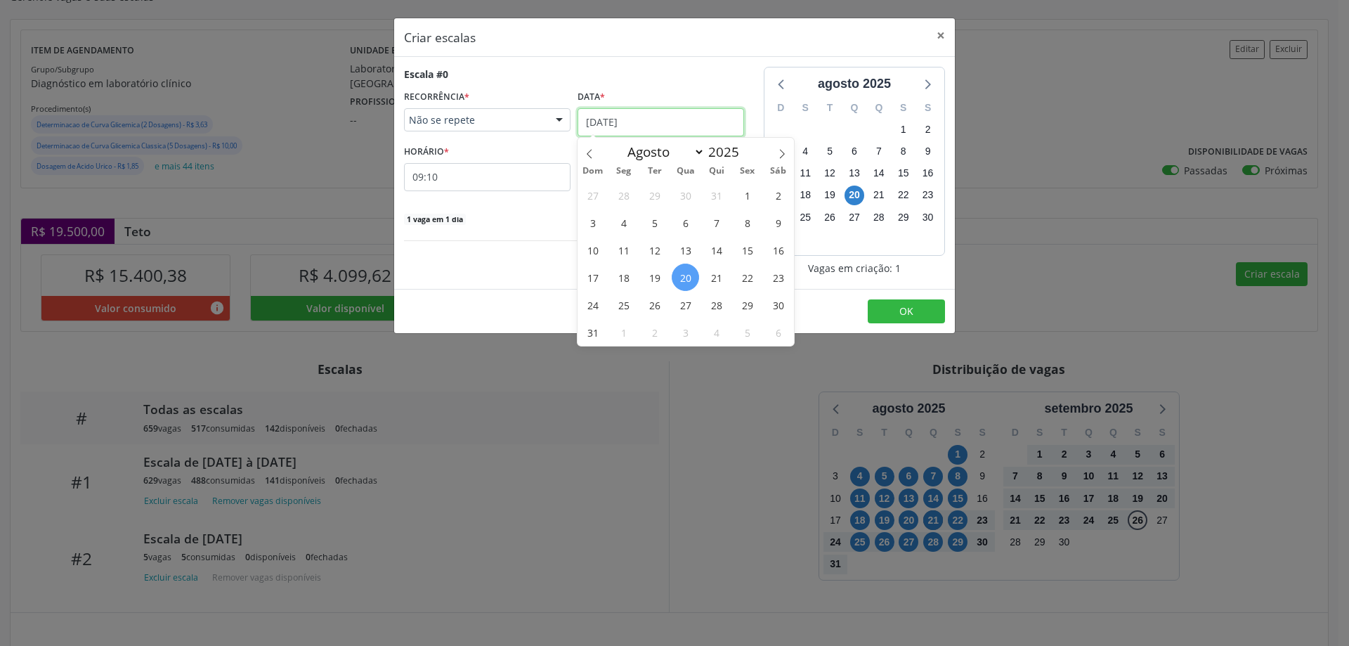
click at [607, 118] on input "20/08/2025" at bounding box center [661, 122] width 167 height 28
click at [720, 273] on span "21" at bounding box center [716, 276] width 27 height 27
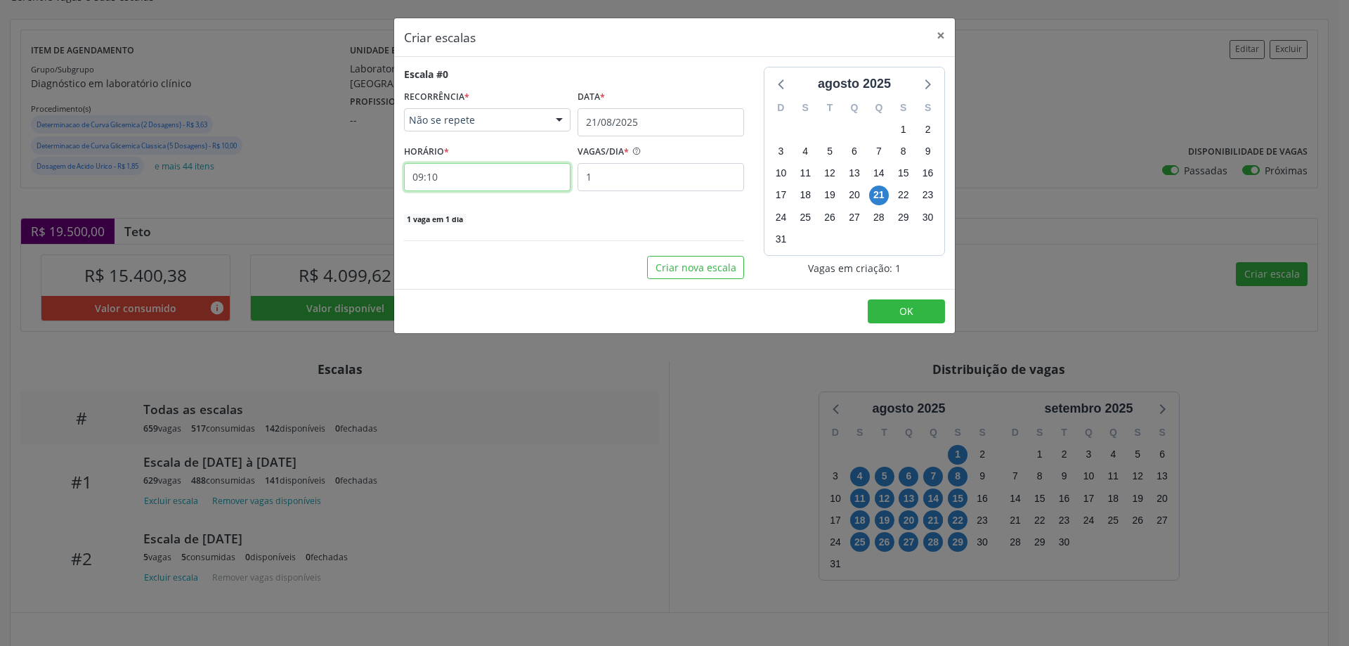
click at [484, 180] on input "09:10" at bounding box center [487, 177] width 167 height 28
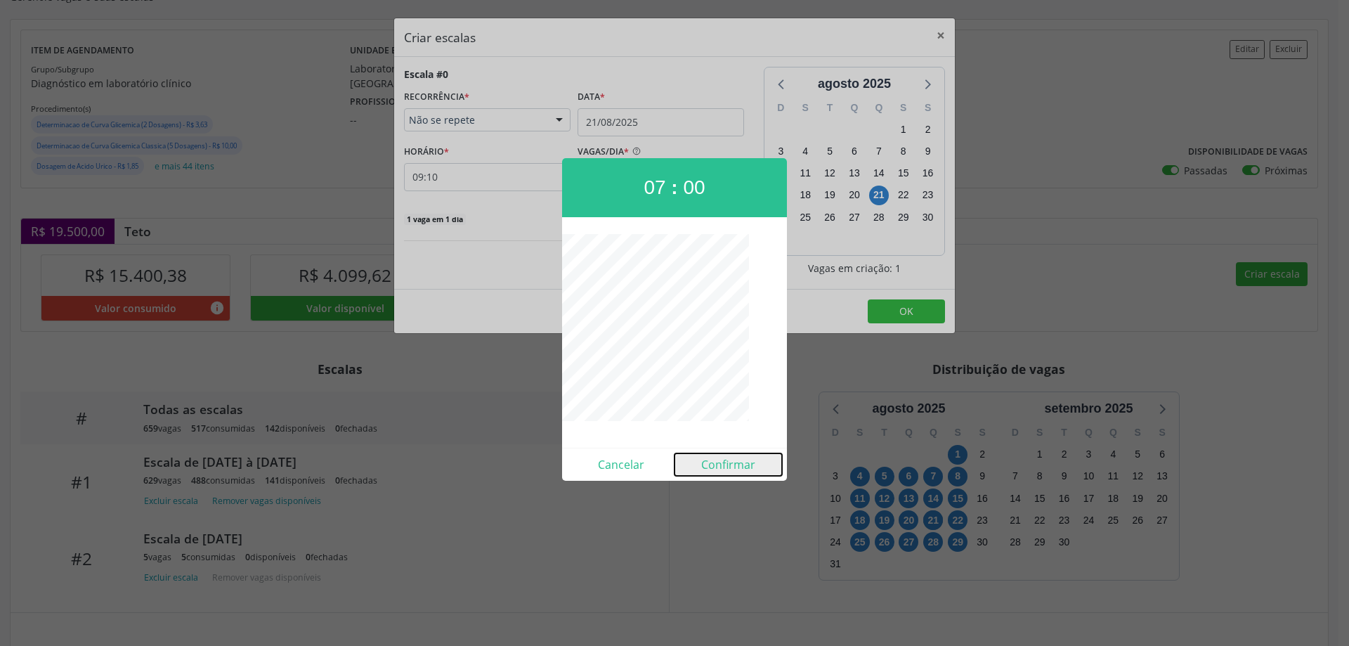
click at [727, 462] on button "Confirmar" at bounding box center [729, 464] width 108 height 22
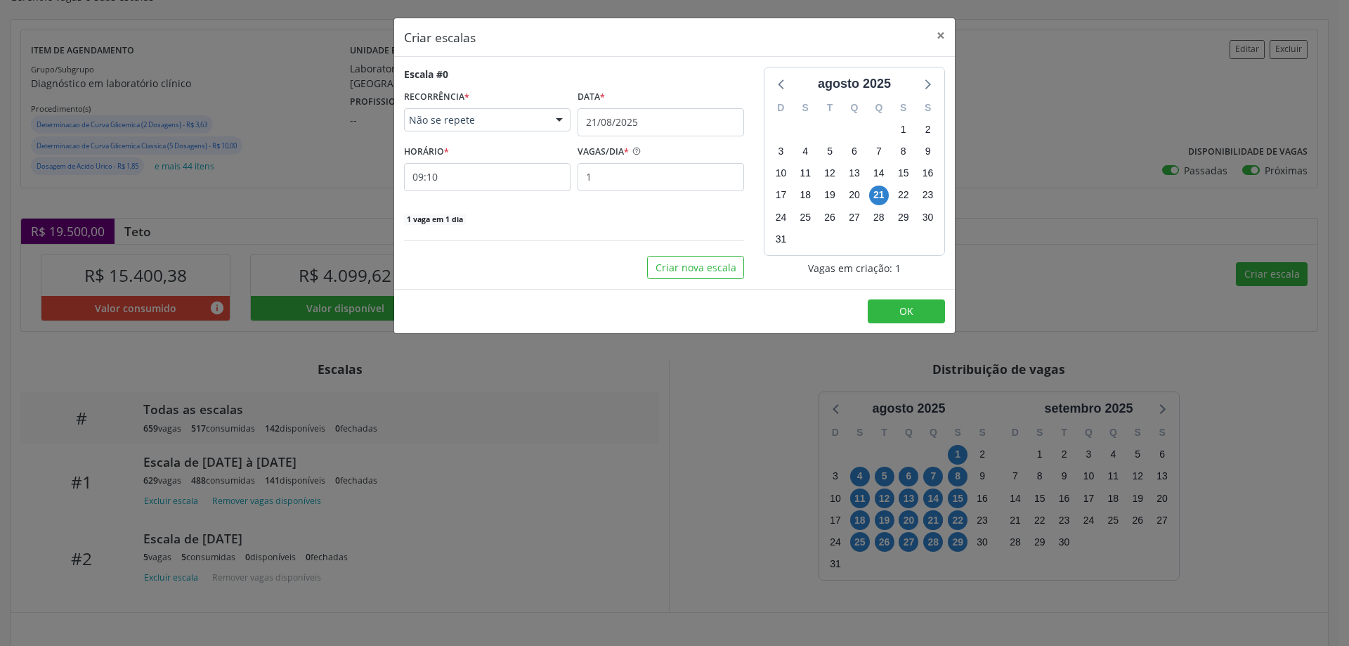
type input "07:00"
click at [922, 302] on button "OK" at bounding box center [906, 311] width 77 height 24
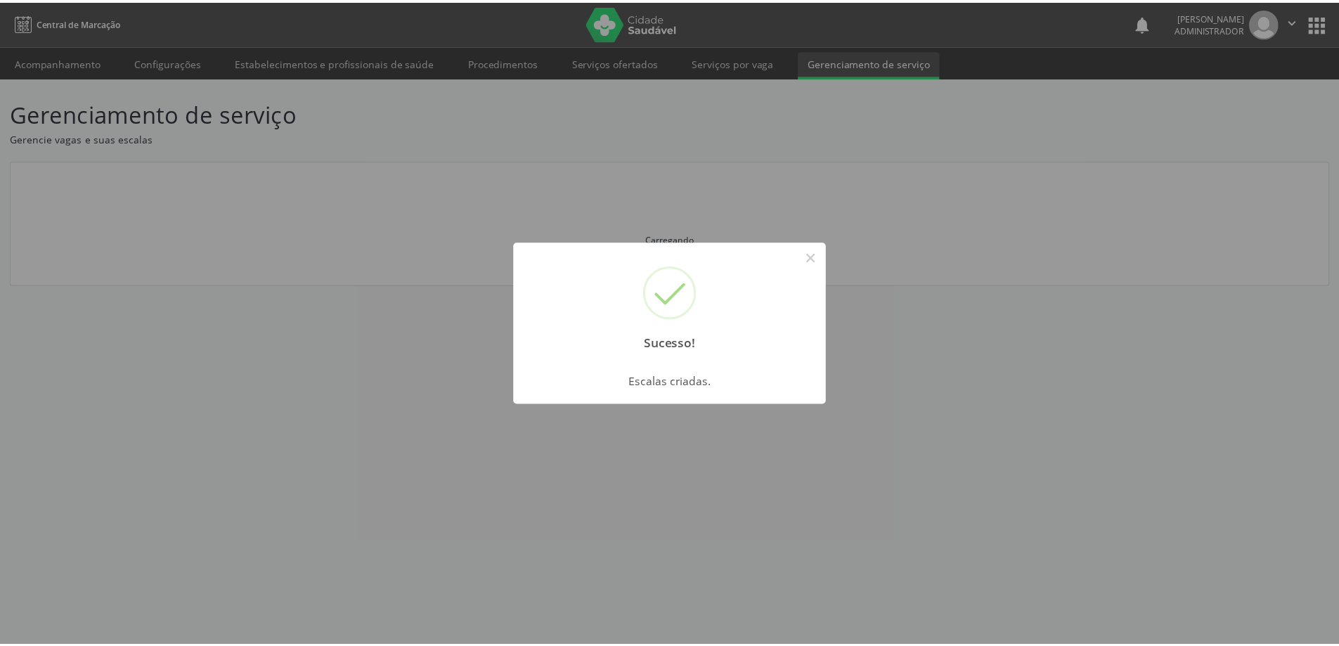
scroll to position [0, 0]
